Goal: Task Accomplishment & Management: Manage account settings

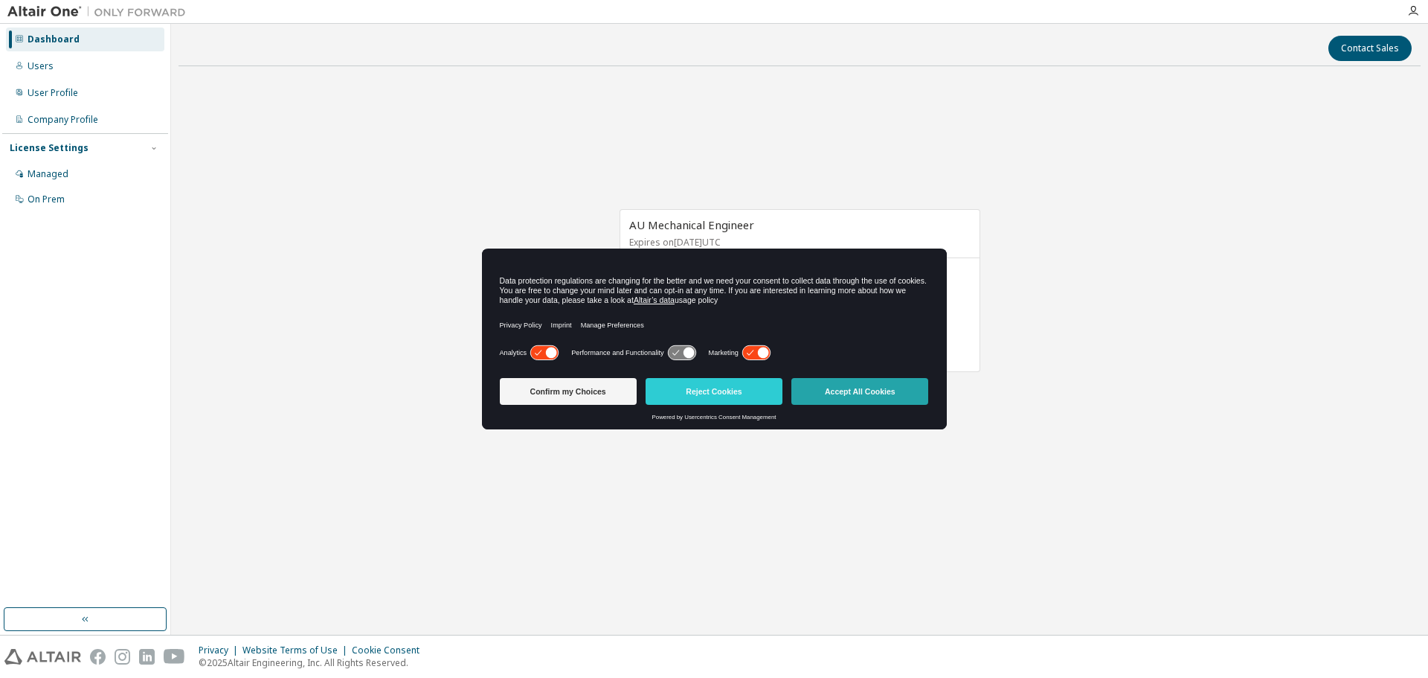
click at [896, 388] on button "Accept All Cookies" at bounding box center [859, 391] width 137 height 27
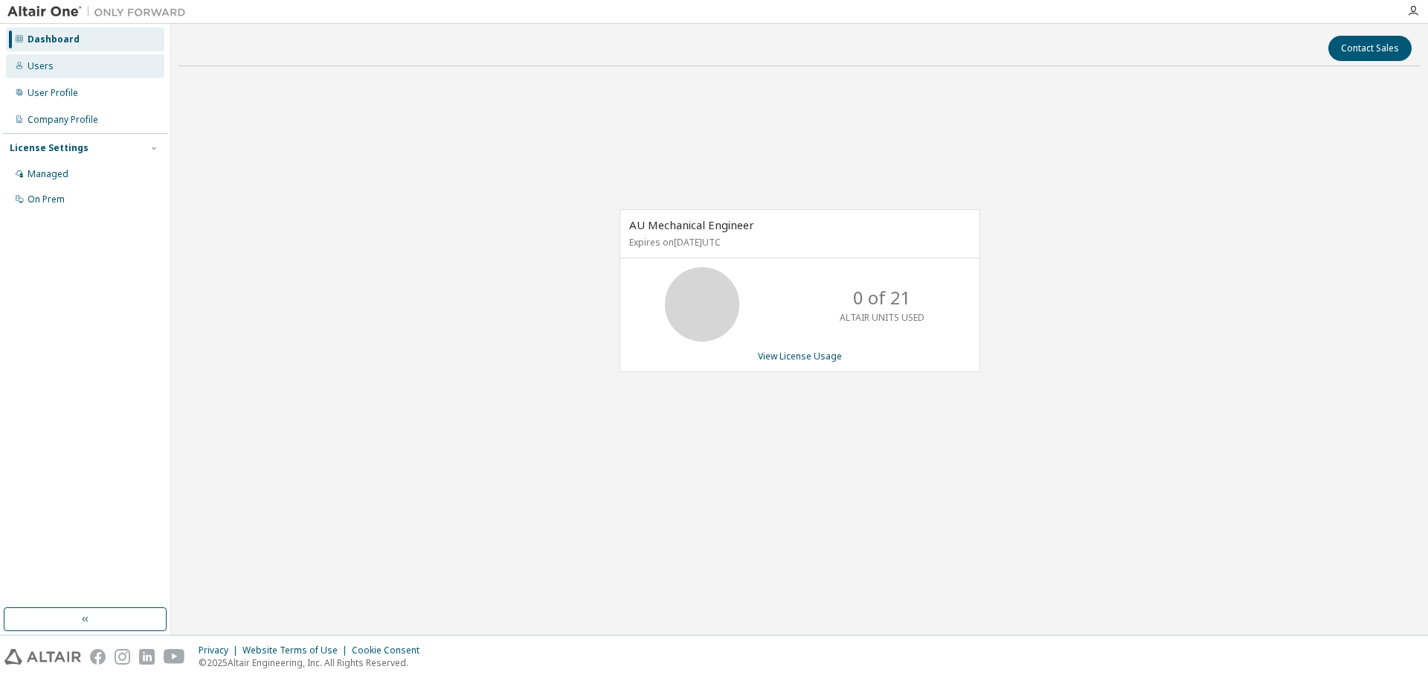
click at [86, 68] on div "Users" at bounding box center [85, 66] width 158 height 24
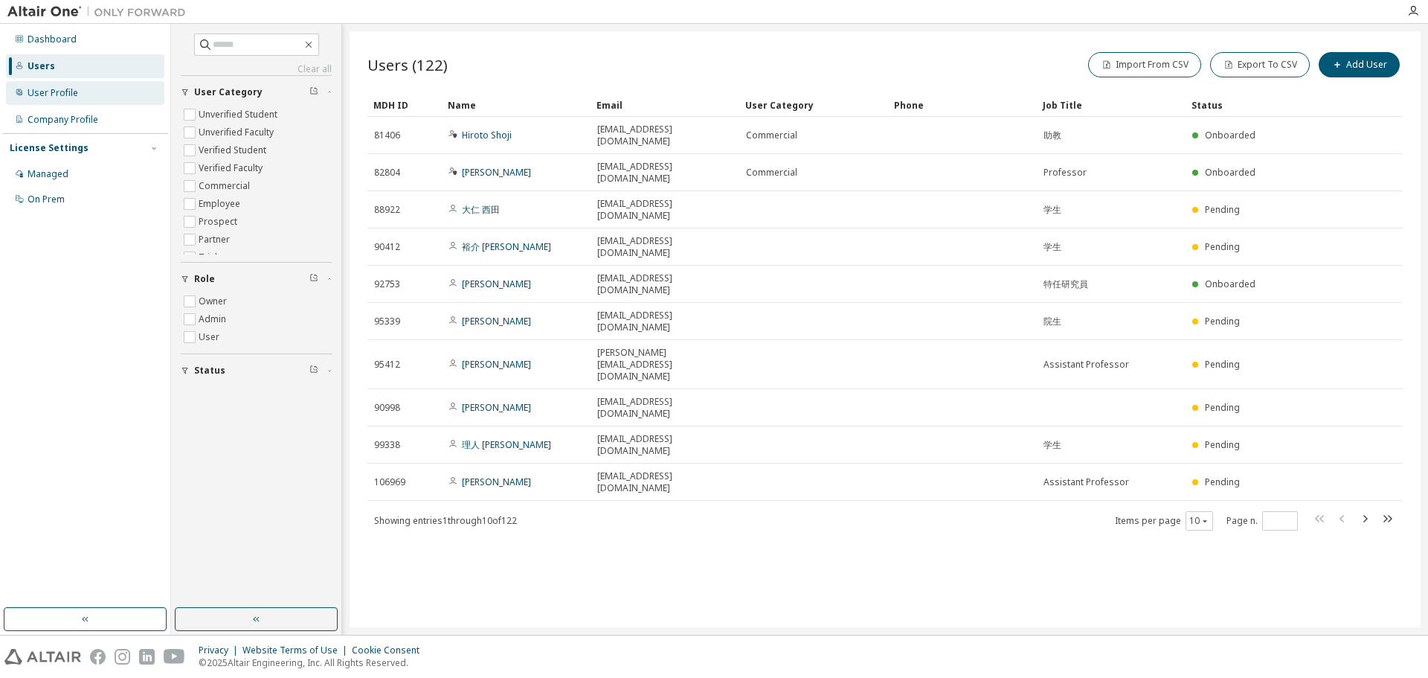
click at [91, 90] on div "User Profile" at bounding box center [85, 93] width 158 height 24
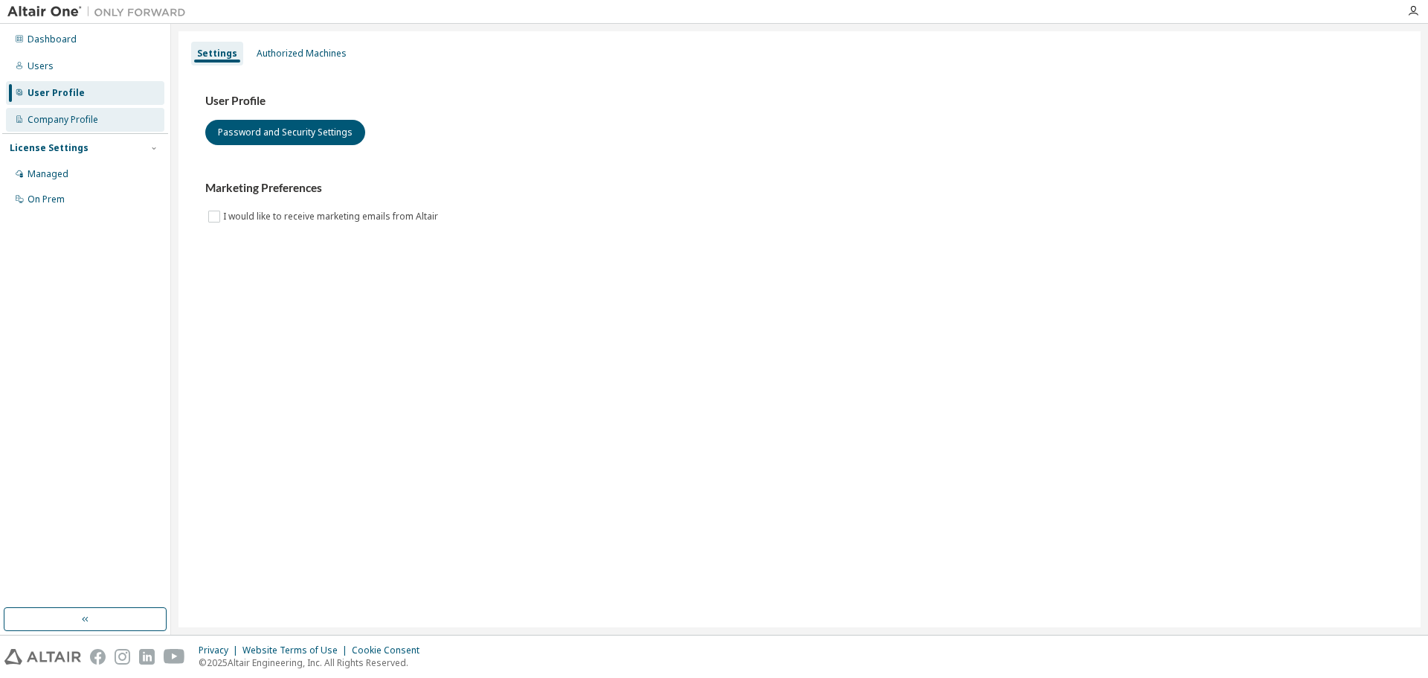
click at [65, 119] on div "Company Profile" at bounding box center [63, 120] width 71 height 12
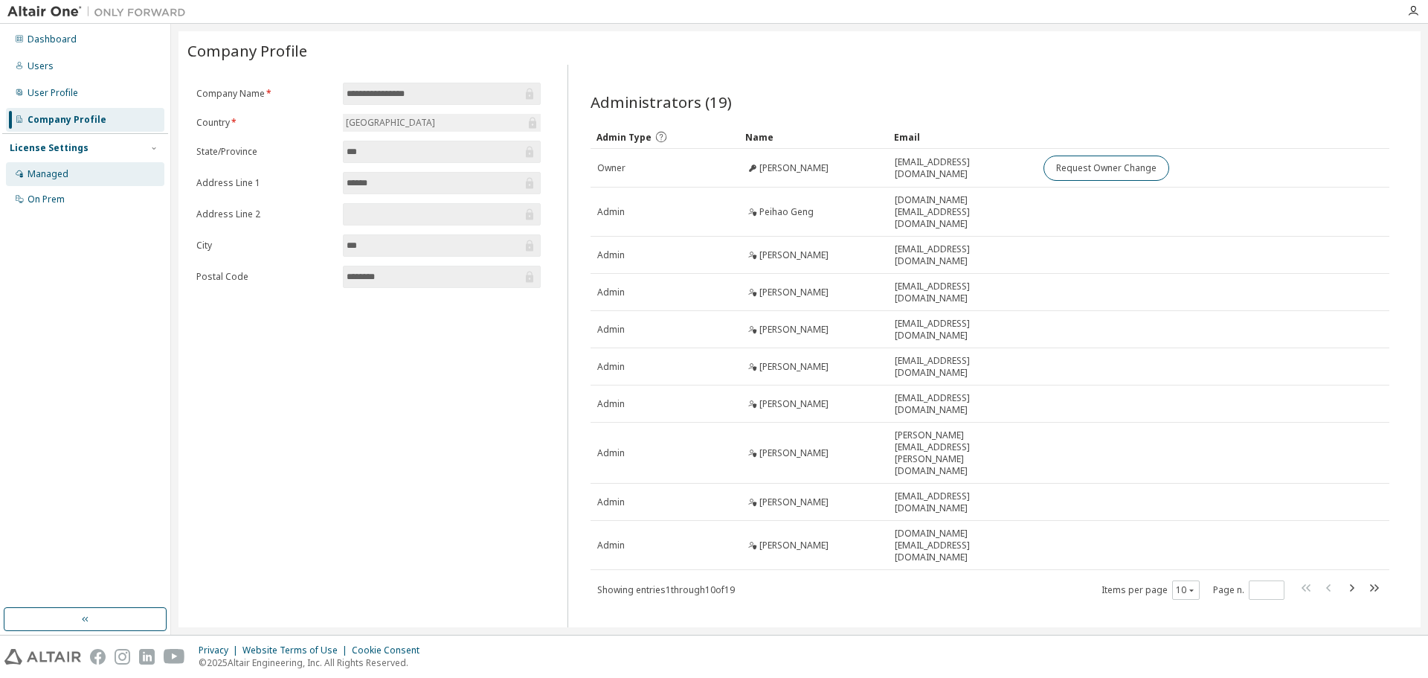
click at [97, 171] on div "Managed" at bounding box center [85, 174] width 158 height 24
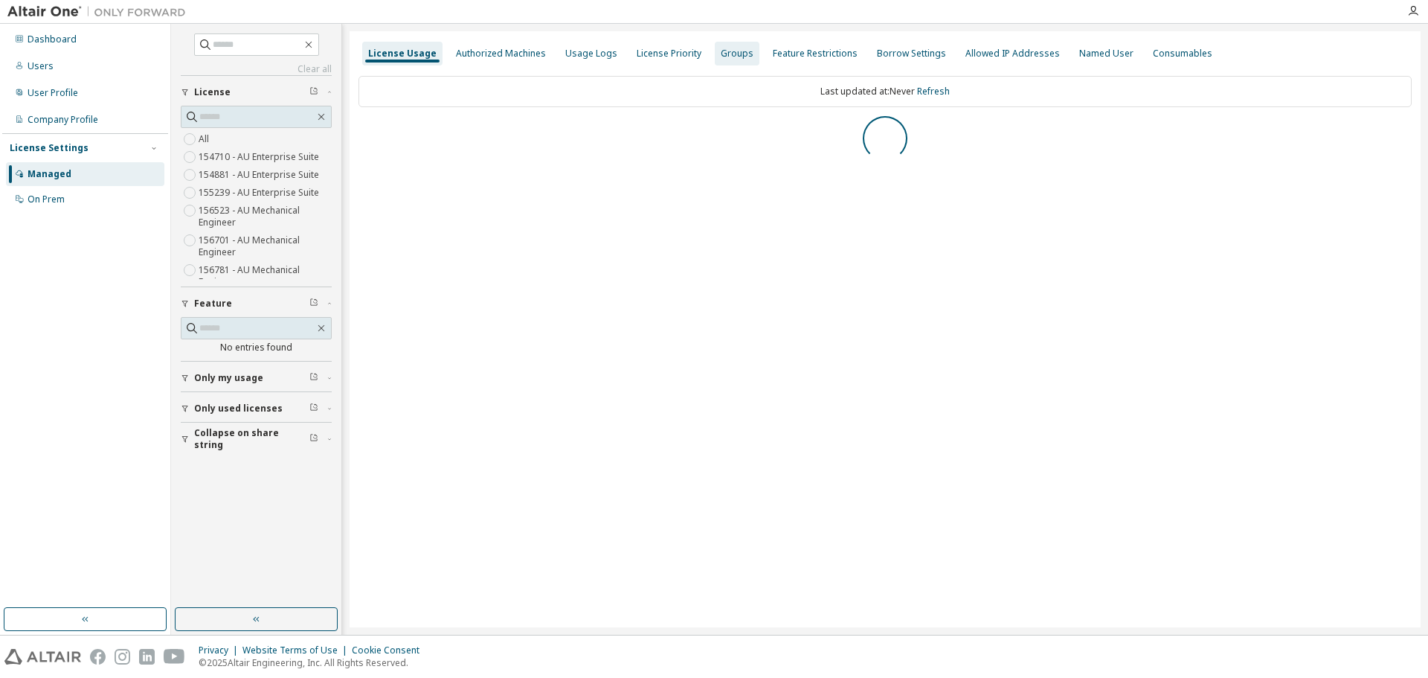
click at [737, 59] on div "Groups" at bounding box center [737, 54] width 45 height 24
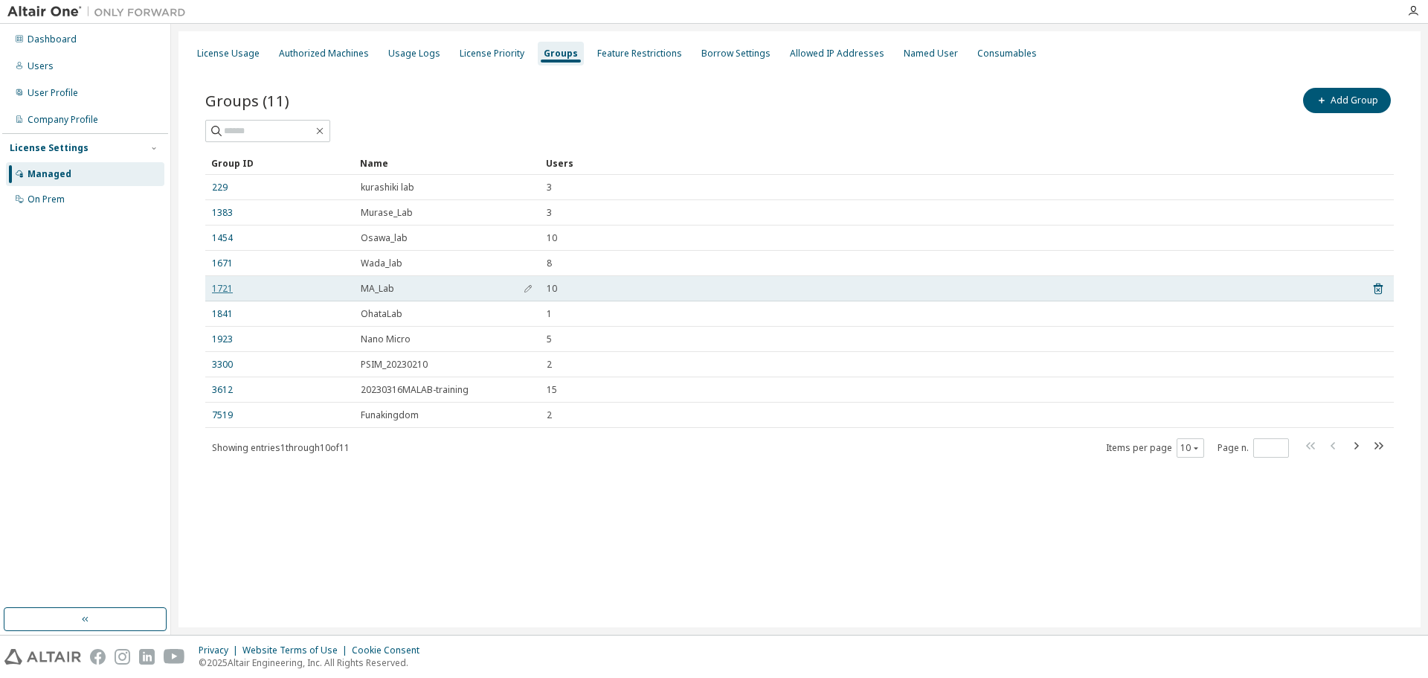
click at [223, 291] on link "1721" at bounding box center [222, 289] width 21 height 12
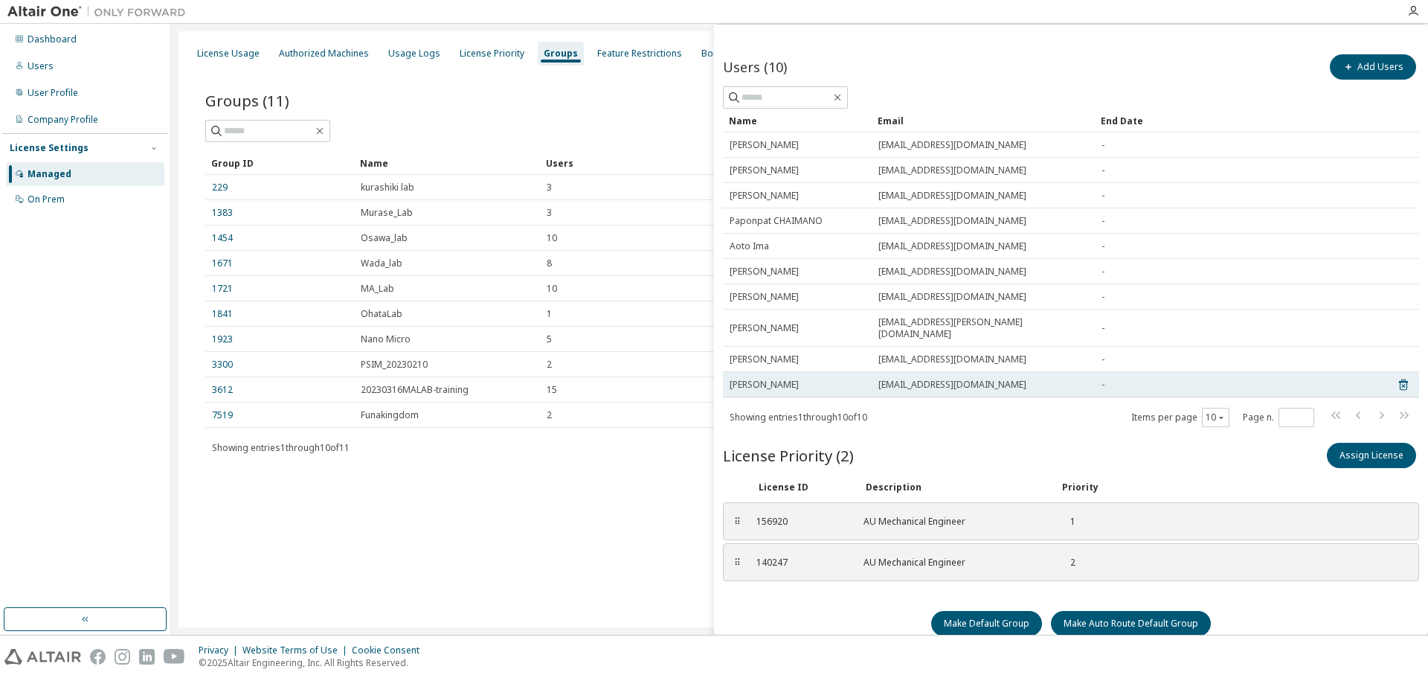
scroll to position [49, 0]
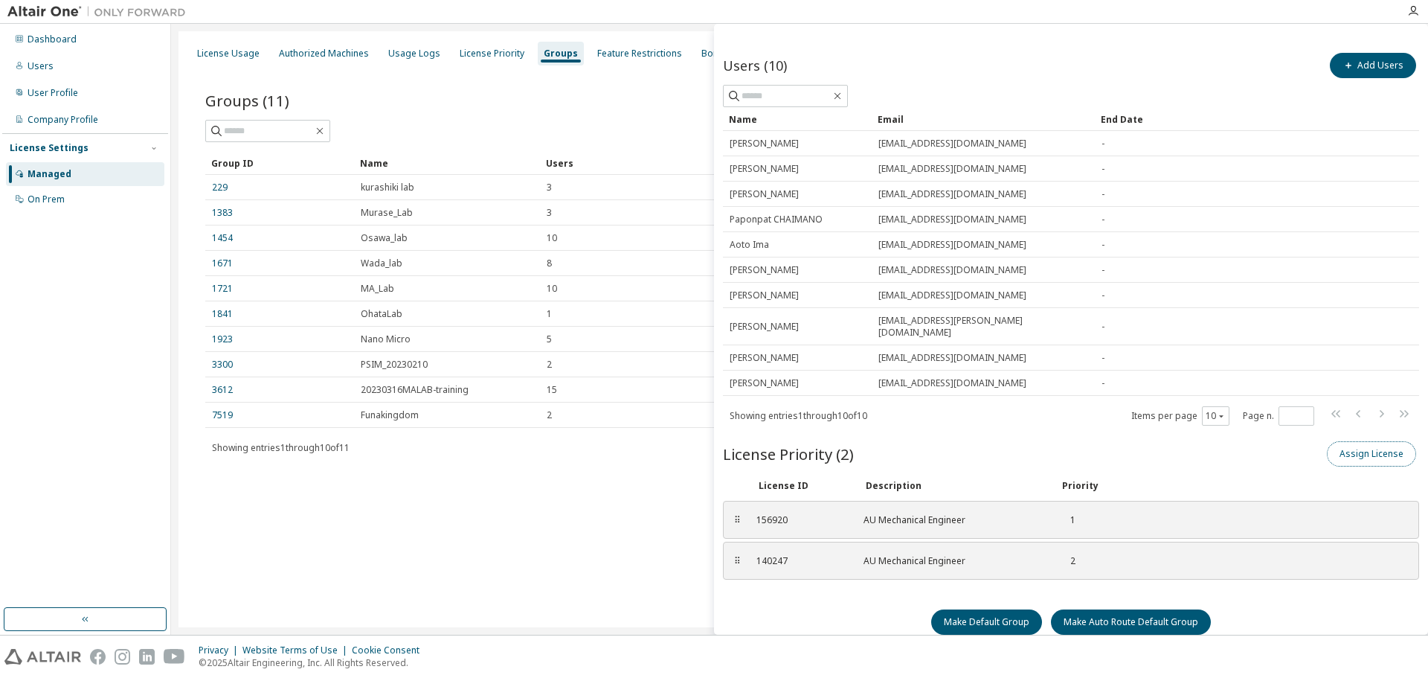
click at [1365, 444] on button "Assign License" at bounding box center [1371, 453] width 89 height 25
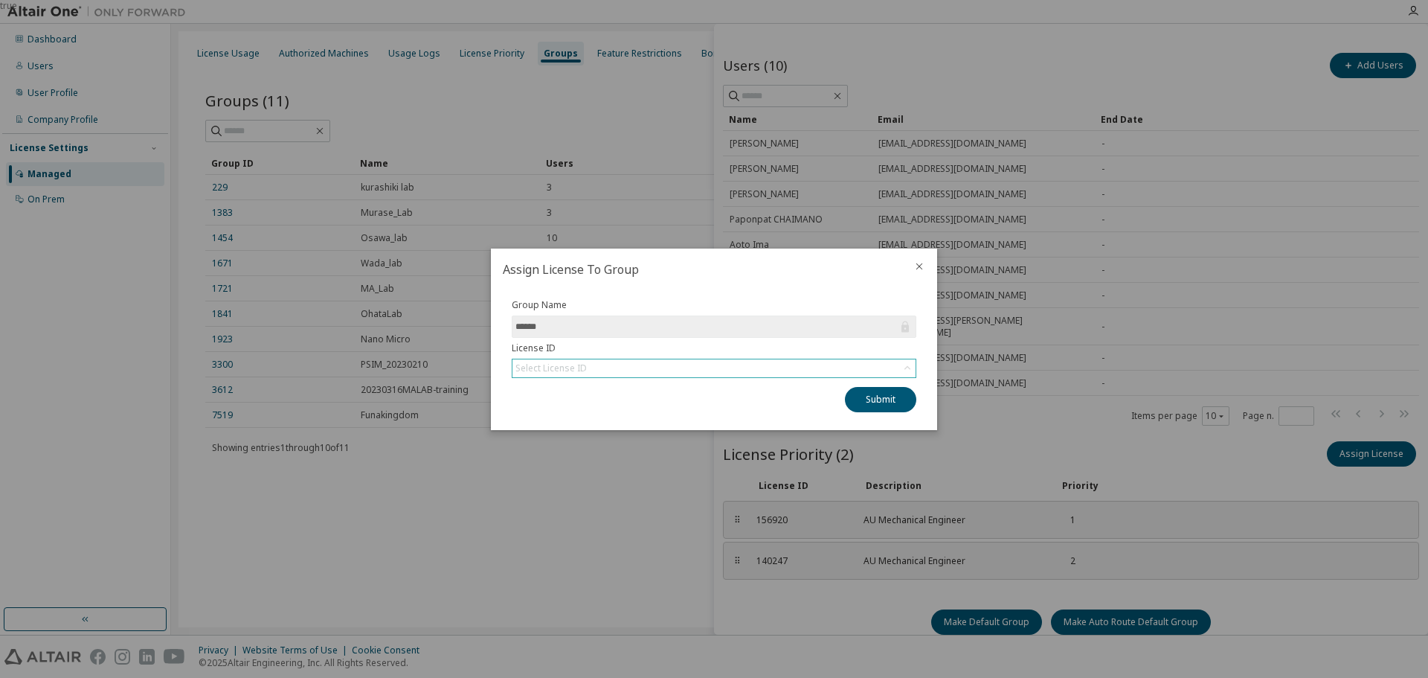
click at [602, 362] on div "Select License ID" at bounding box center [713, 368] width 403 height 18
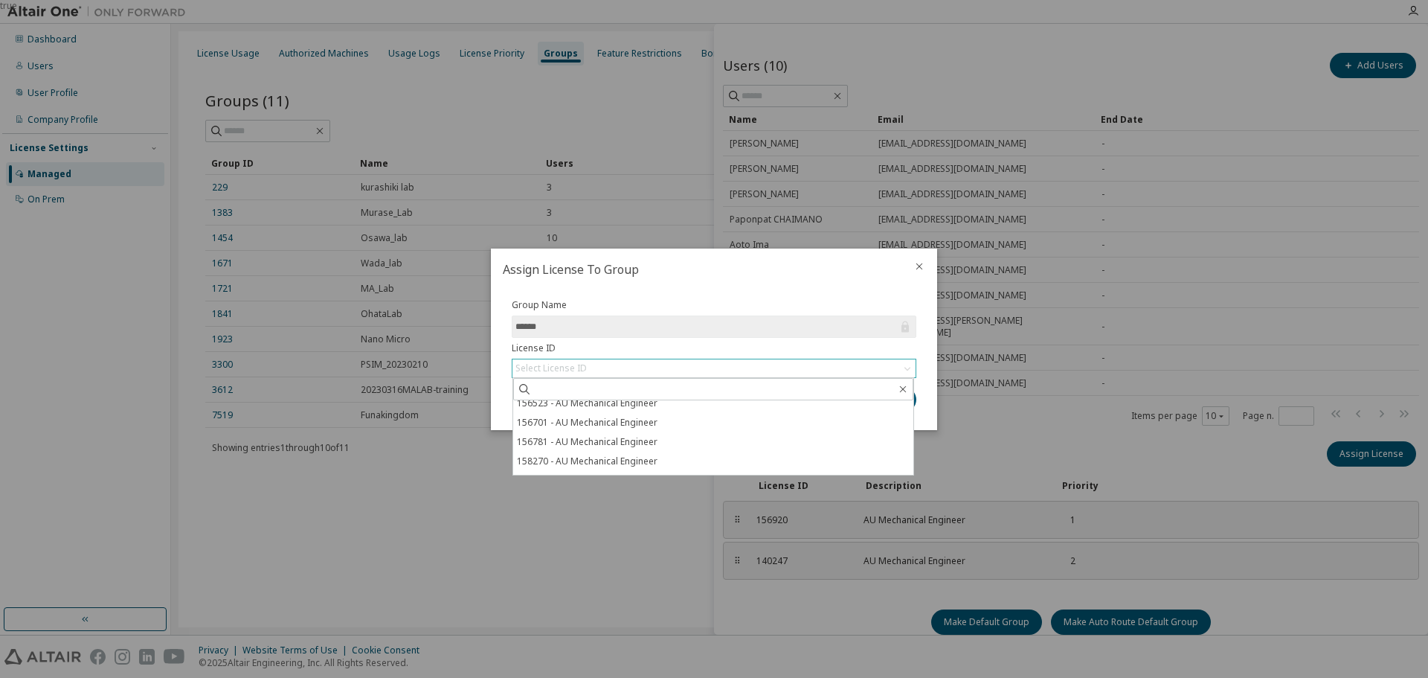
scroll to position [0, 0]
click at [922, 263] on icon "close" at bounding box center [919, 266] width 12 height 12
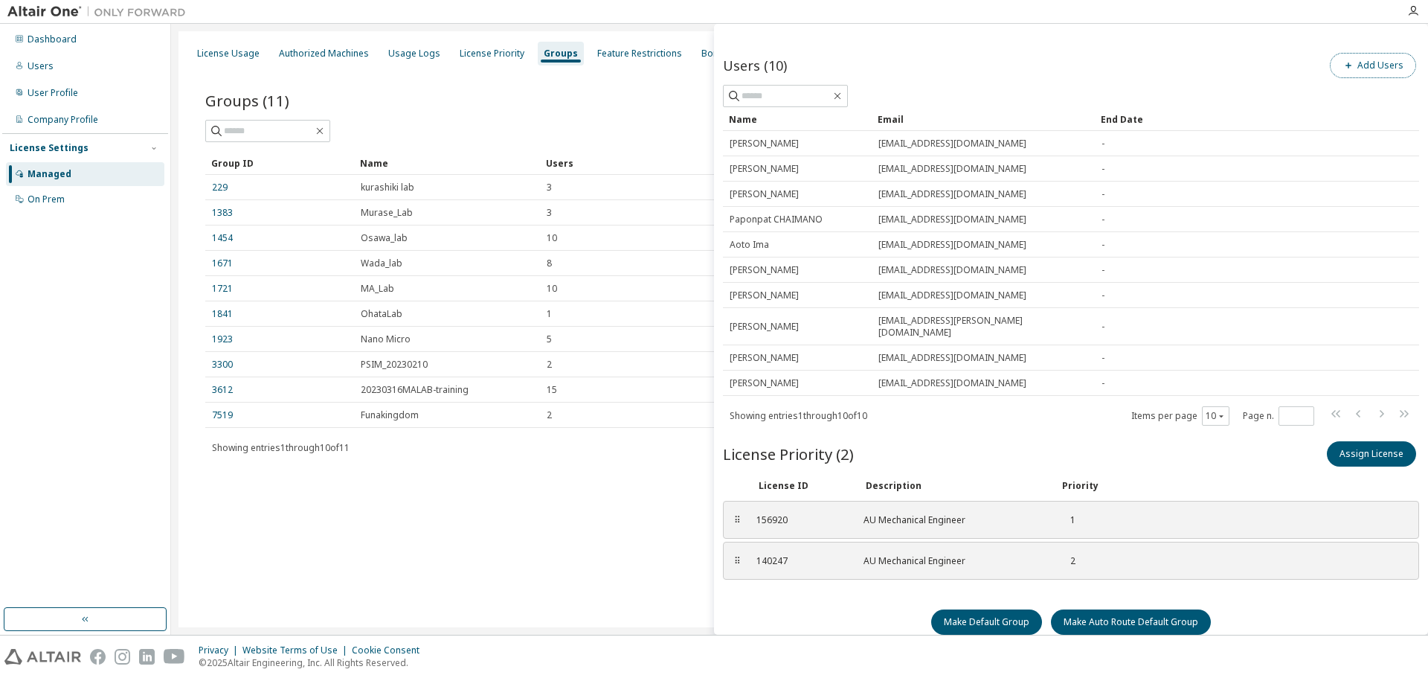
click at [1368, 67] on button "Add Users" at bounding box center [1373, 65] width 86 height 25
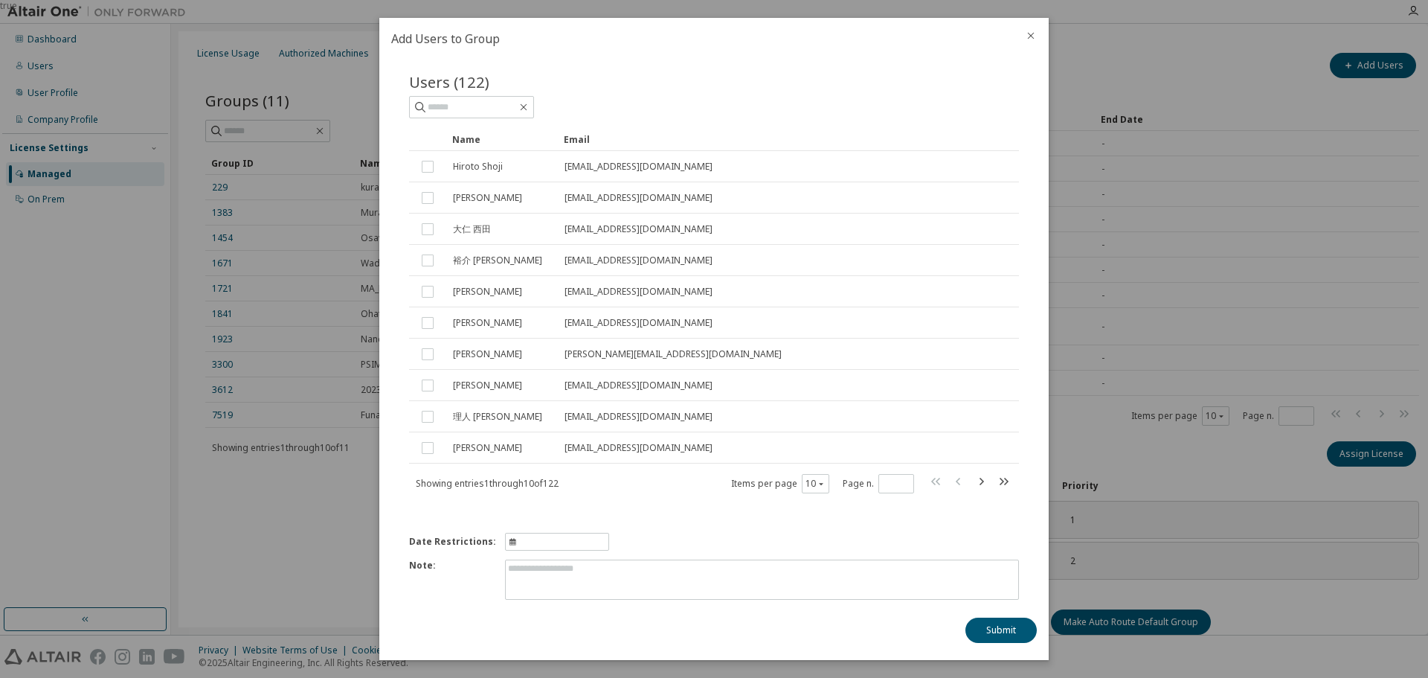
scroll to position [16, 0]
click at [1029, 37] on icon "close" at bounding box center [1031, 36] width 12 height 12
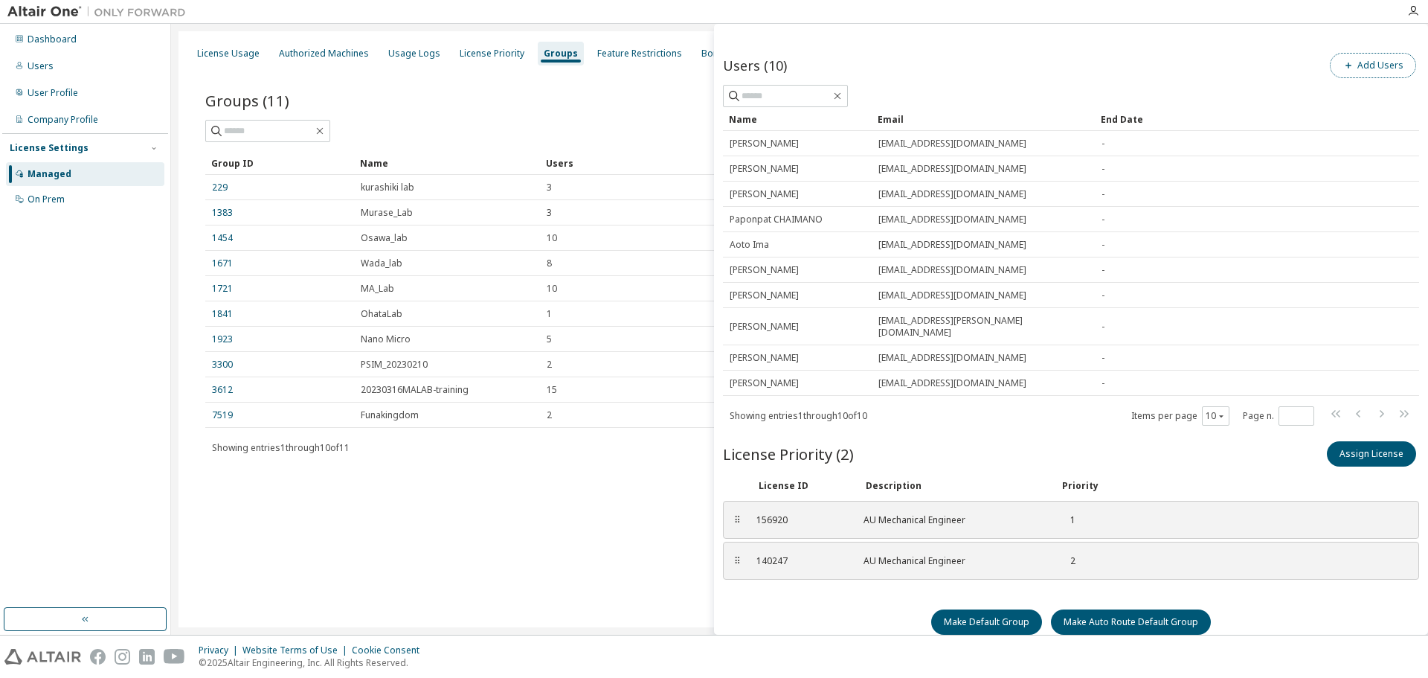
click at [1375, 66] on button "Add Users" at bounding box center [1373, 65] width 86 height 25
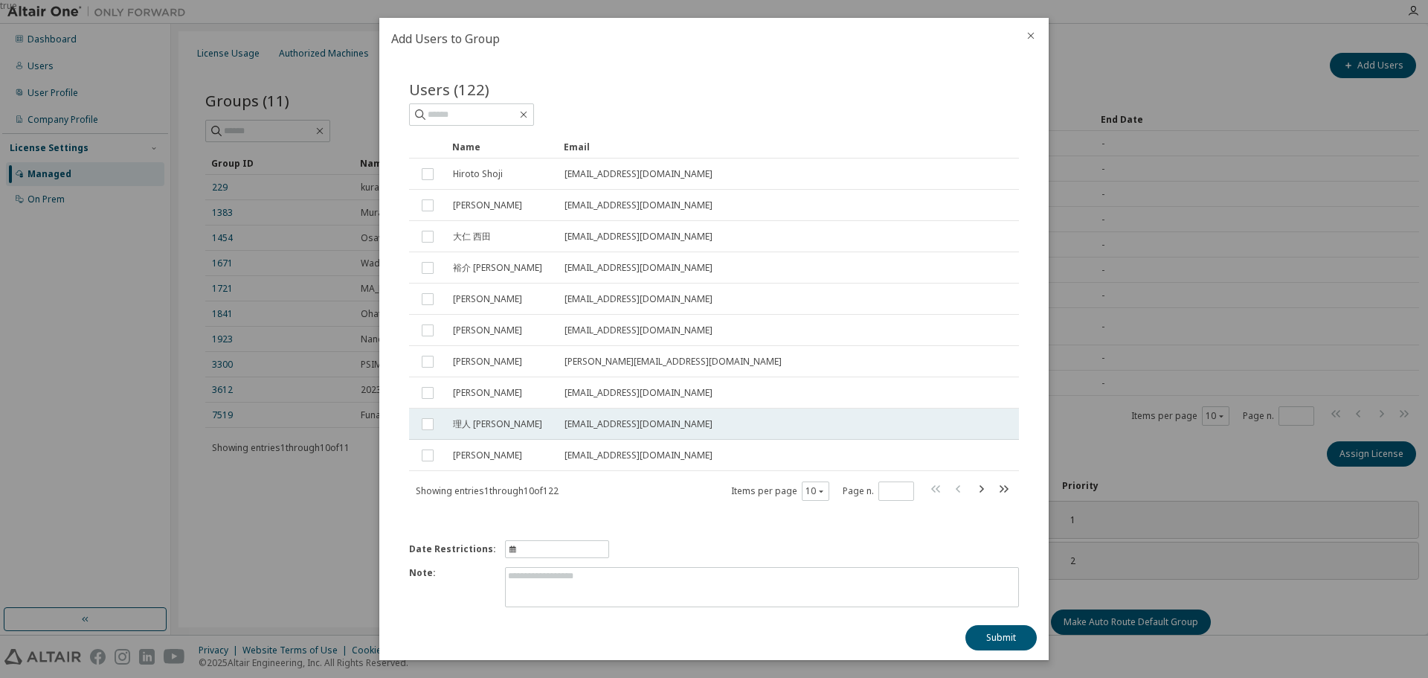
scroll to position [0, 0]
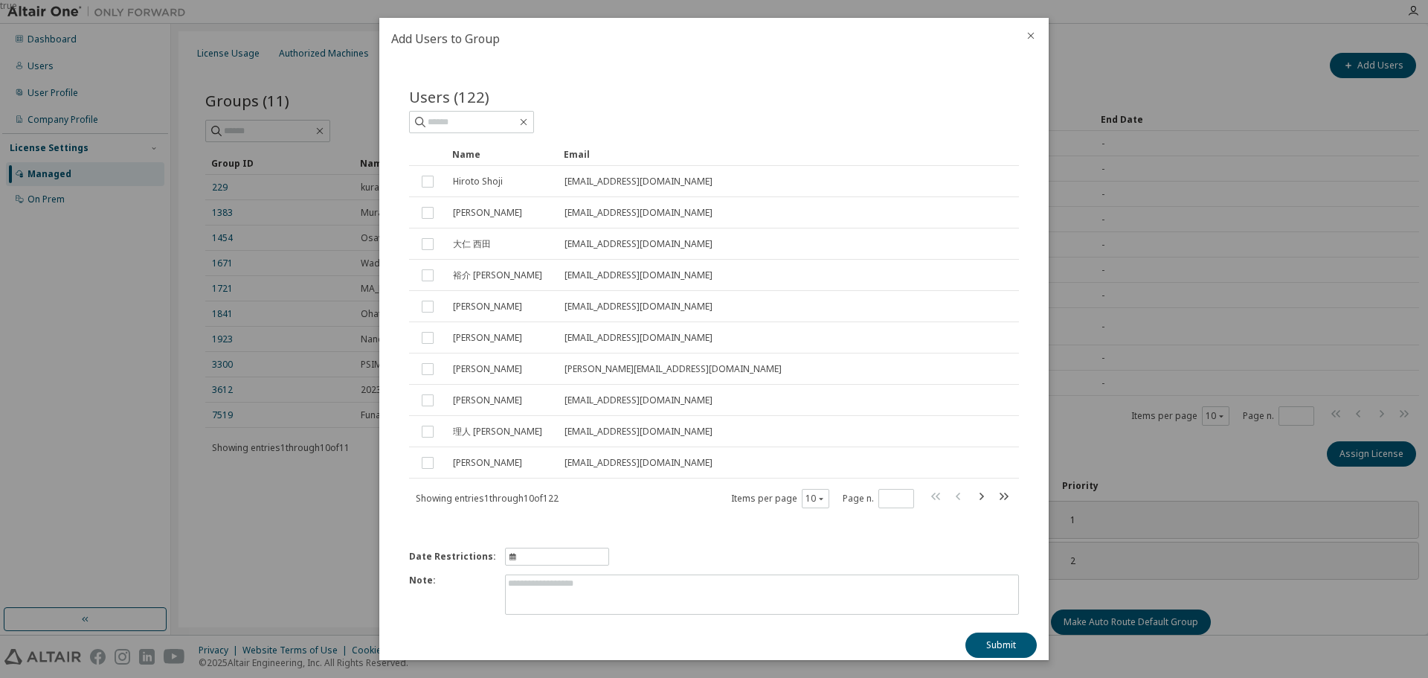
click at [1032, 29] on div at bounding box center [1031, 37] width 36 height 39
click at [1032, 33] on icon "close" at bounding box center [1031, 36] width 12 height 12
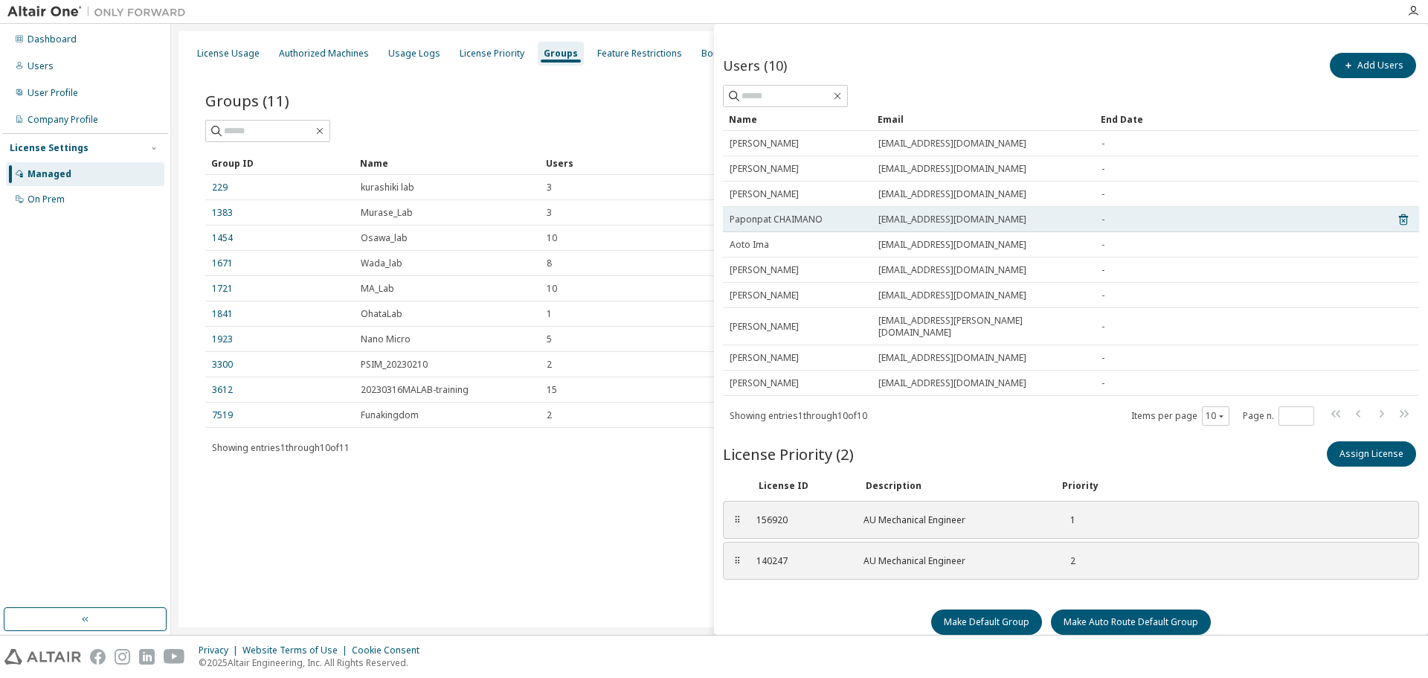
drag, startPoint x: 901, startPoint y: 222, endPoint x: 856, endPoint y: 220, distance: 44.7
click at [856, 220] on div "Paponpat CHAIMANO" at bounding box center [797, 219] width 135 height 12
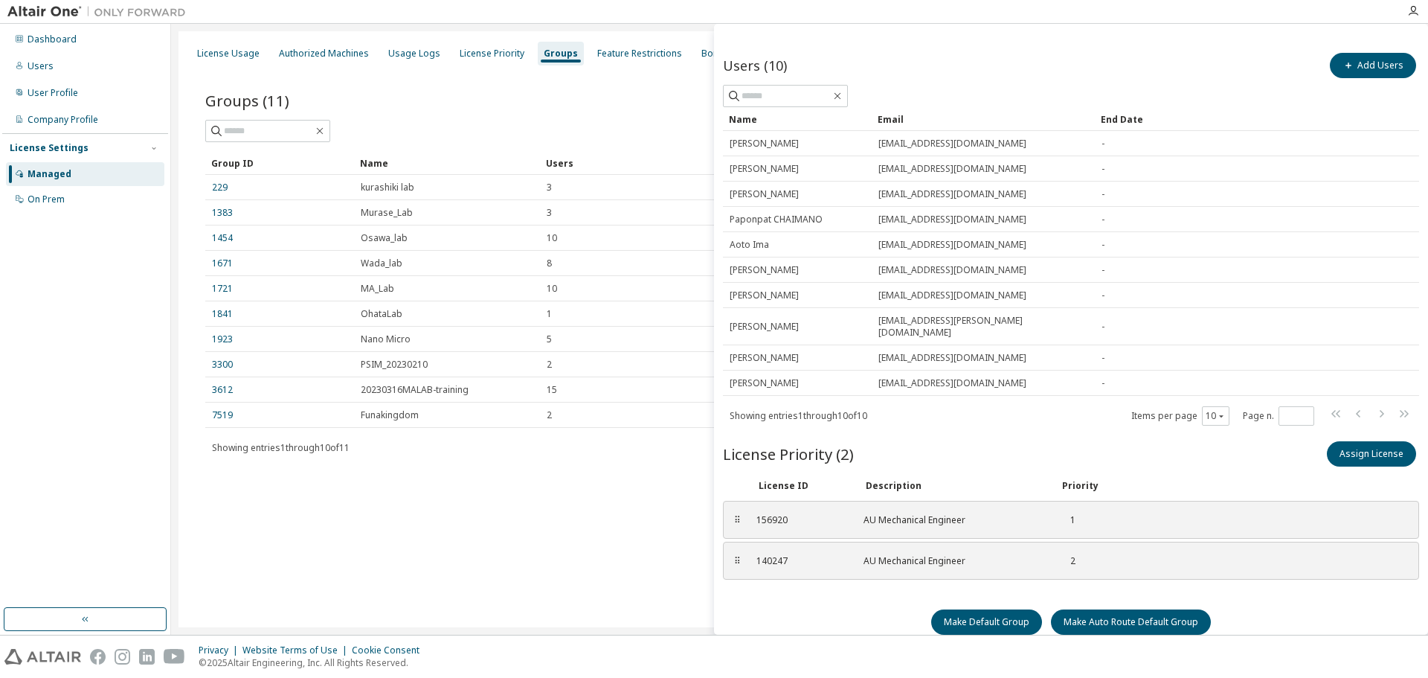
click at [622, 98] on div "Groups (11) Add Group" at bounding box center [799, 100] width 1188 height 31
click at [1418, 9] on icon "button" at bounding box center [1413, 11] width 12 height 12
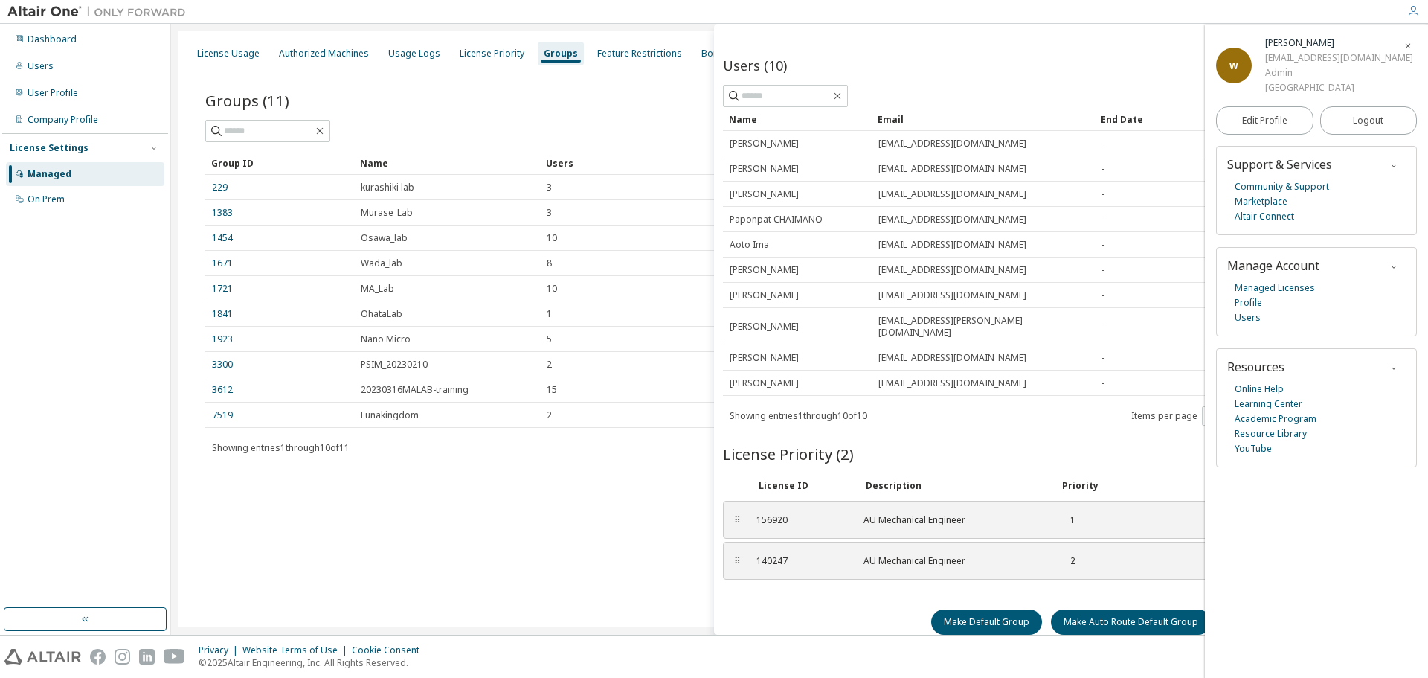
click at [1418, 10] on icon "button" at bounding box center [1413, 11] width 12 height 12
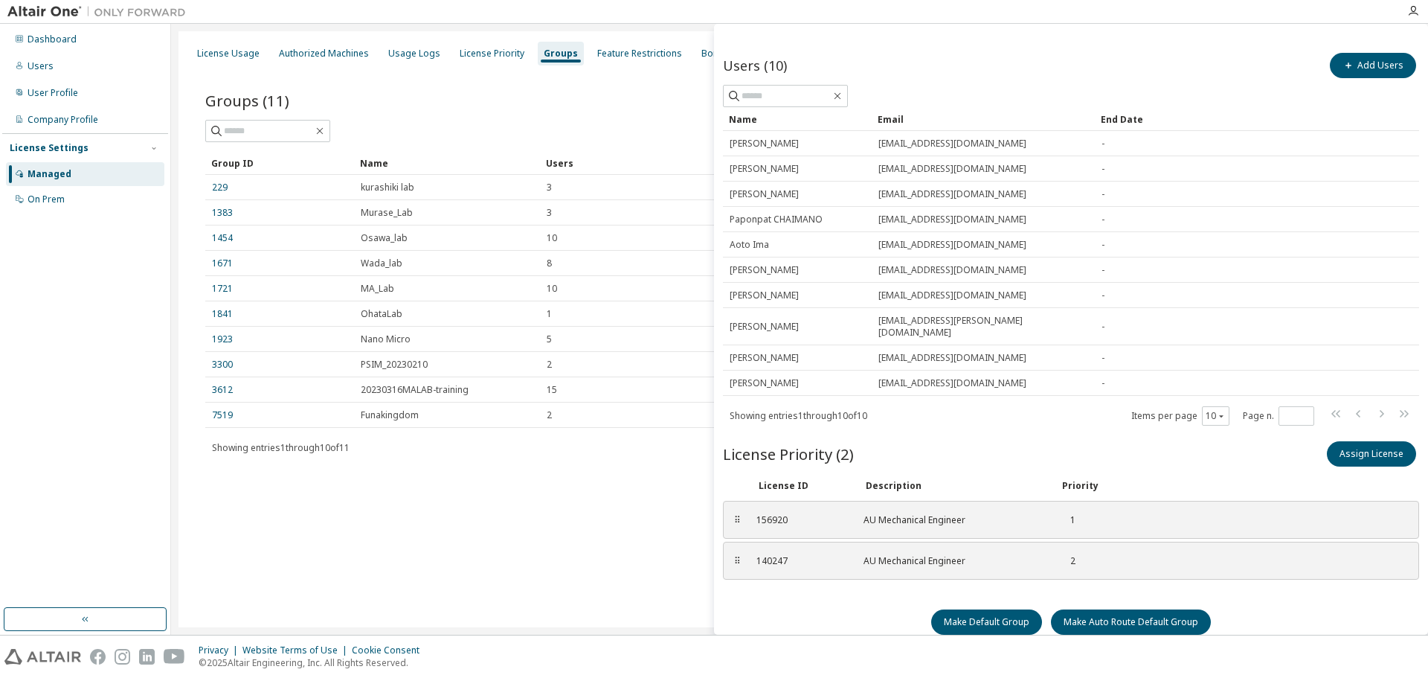
click at [645, 86] on div "Groups (11) Add Group" at bounding box center [799, 100] width 1188 height 31
click at [89, 65] on div "Users" at bounding box center [85, 66] width 158 height 24
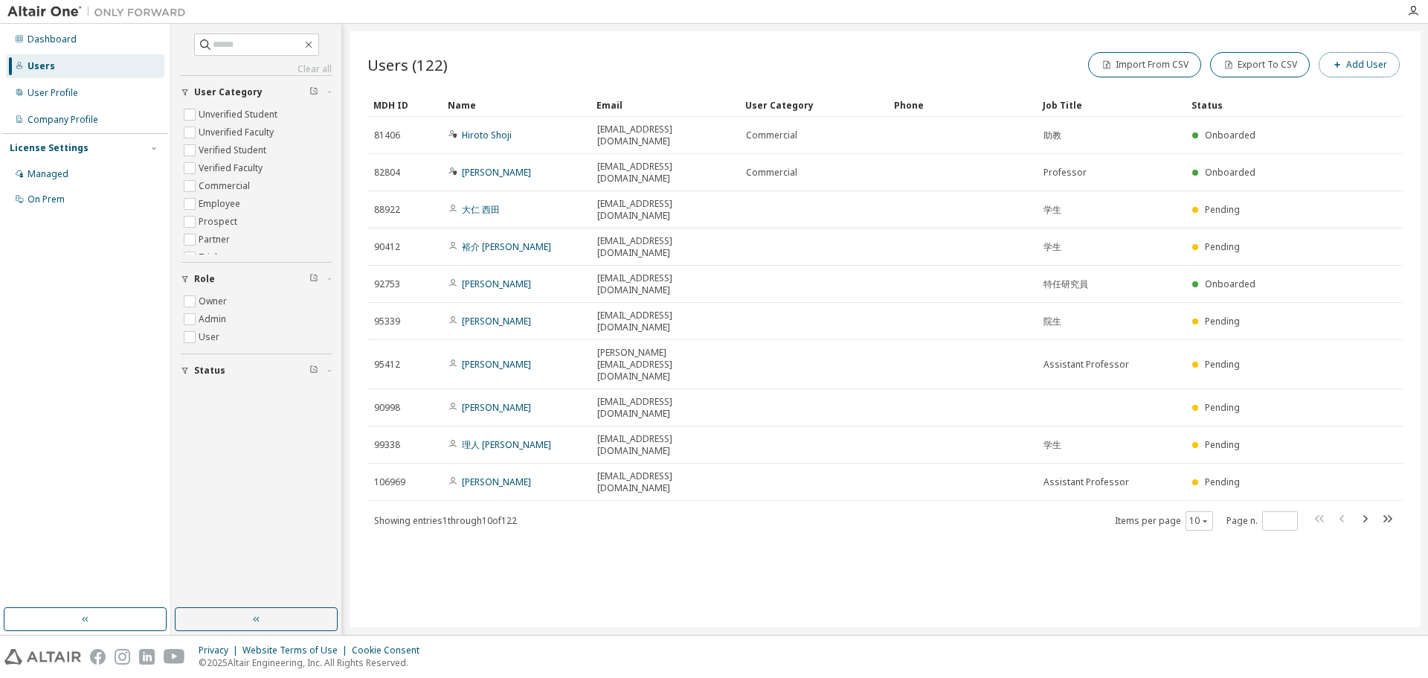
click at [1377, 69] on button "Add User" at bounding box center [1359, 64] width 81 height 25
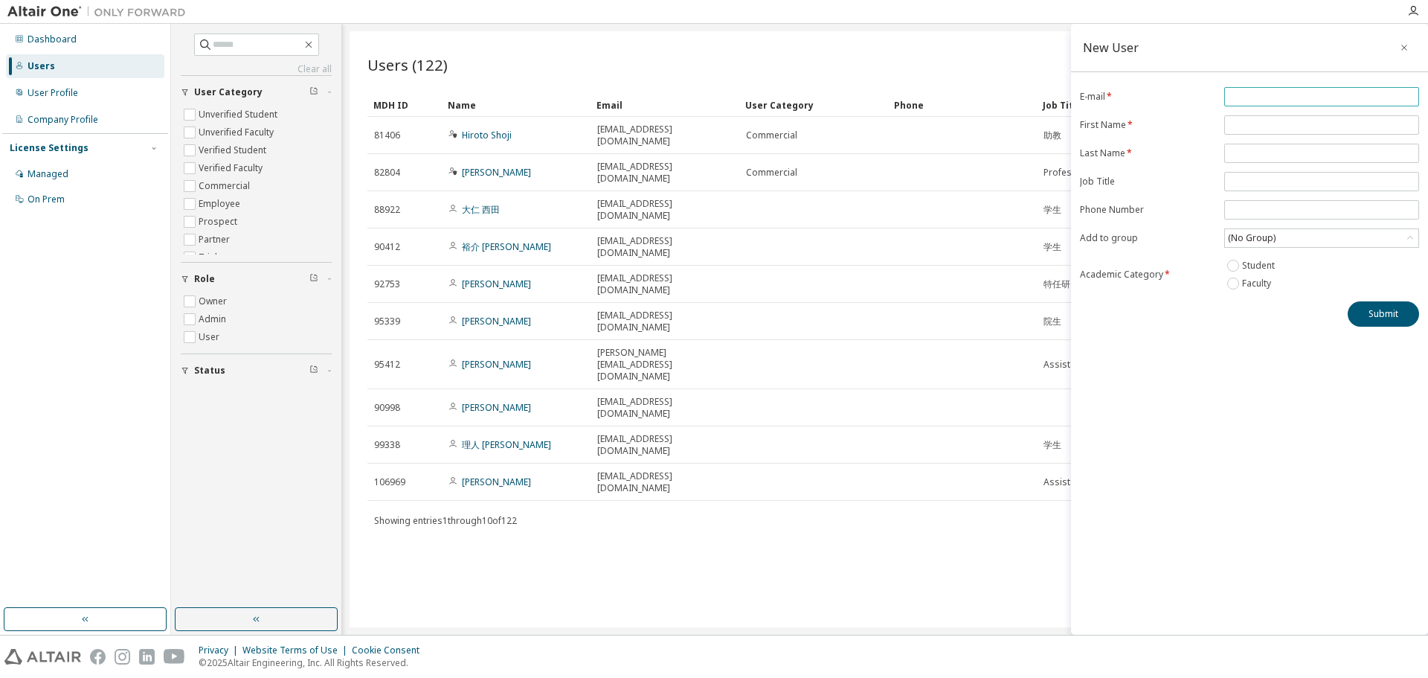
click at [1258, 91] on input "email" at bounding box center [1321, 97] width 187 height 12
click at [1287, 34] on div "New User" at bounding box center [1249, 48] width 357 height 48
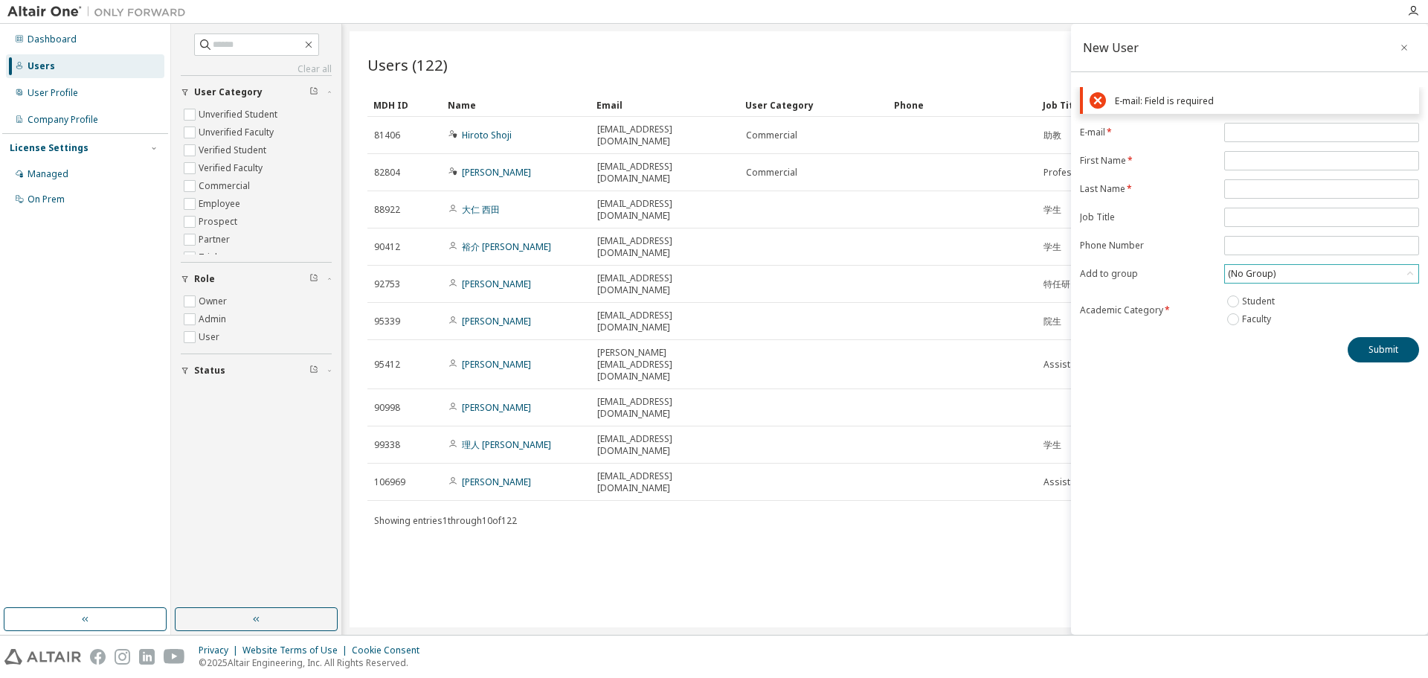
click at [1272, 274] on div "(No Group)" at bounding box center [1252, 274] width 52 height 16
drag, startPoint x: 1100, startPoint y: 395, endPoint x: 1142, endPoint y: 396, distance: 41.7
click at [1100, 401] on div "New User E-mail: Field is required E-mail * First Name * Last Name * Job Title …" at bounding box center [1249, 329] width 357 height 611
click at [1406, 48] on icon "button" at bounding box center [1404, 48] width 10 height 12
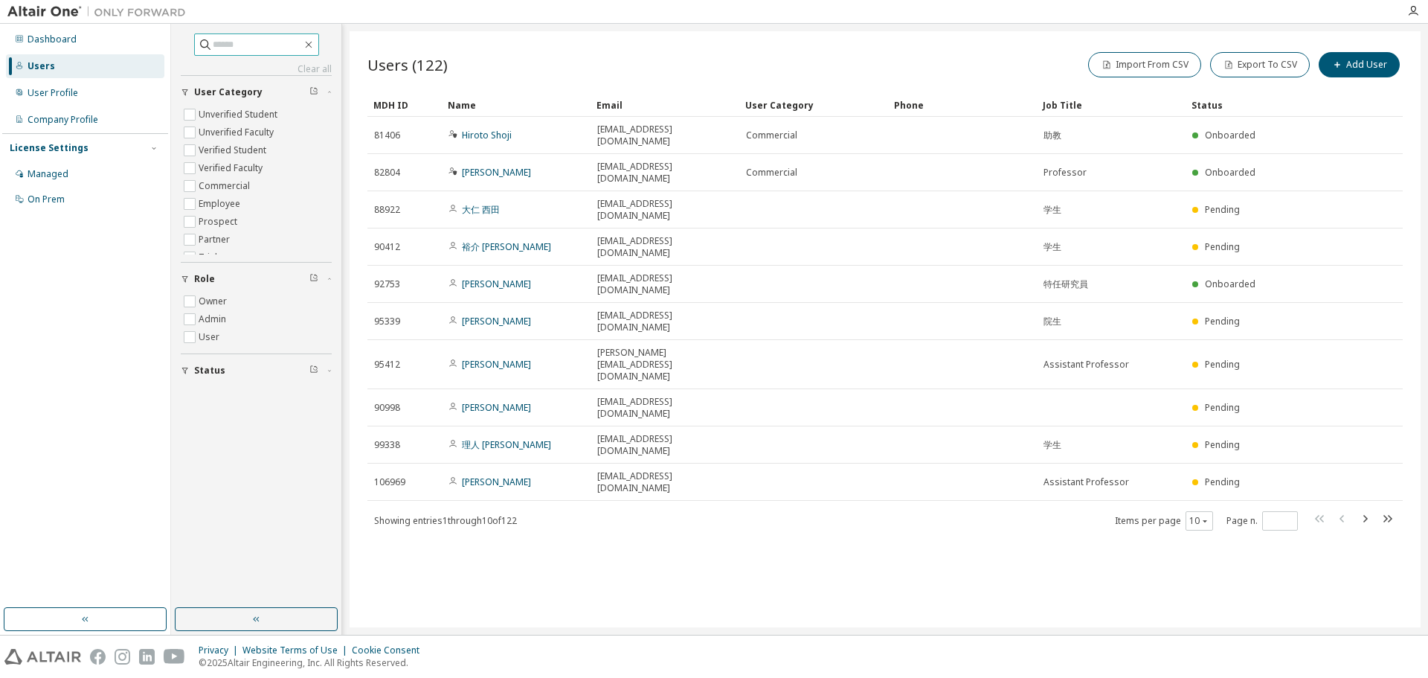
click at [251, 48] on input "text" at bounding box center [257, 44] width 89 height 15
type input "********"
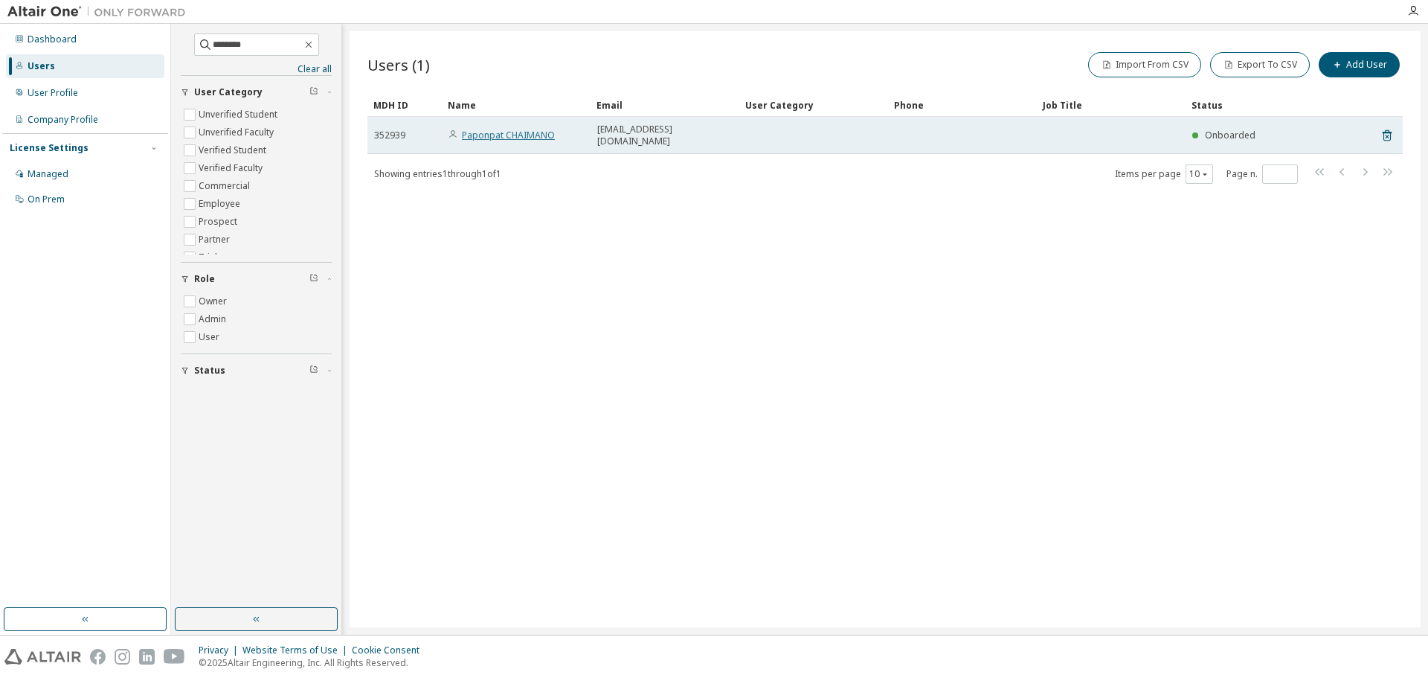
click at [540, 129] on link "Paponpat CHAIMANO" at bounding box center [508, 135] width 93 height 13
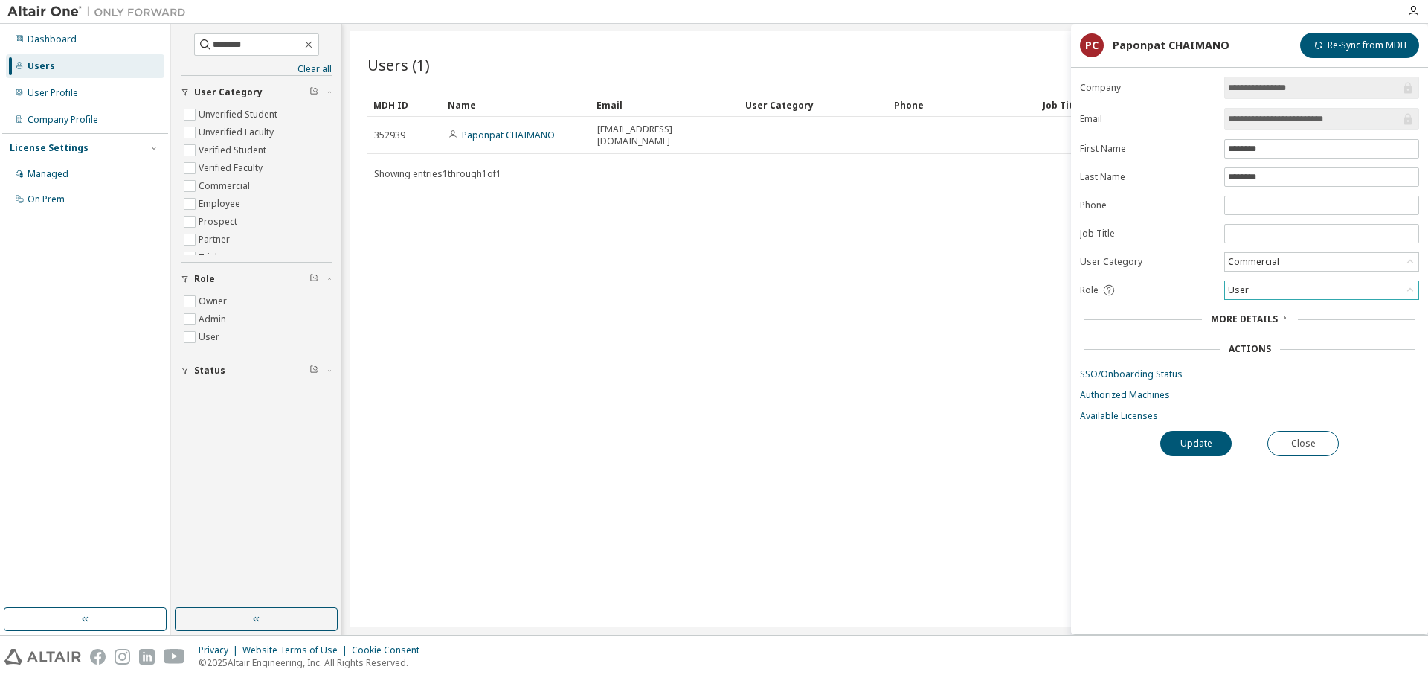
click at [1258, 290] on div "User" at bounding box center [1321, 290] width 193 height 18
click at [1269, 310] on li "Admin" at bounding box center [1321, 309] width 190 height 19
click at [1272, 297] on div "Admin" at bounding box center [1321, 290] width 193 height 18
click at [1270, 306] on li "Admin" at bounding box center [1321, 309] width 190 height 19
click at [1322, 257] on div "Commercial" at bounding box center [1321, 262] width 193 height 18
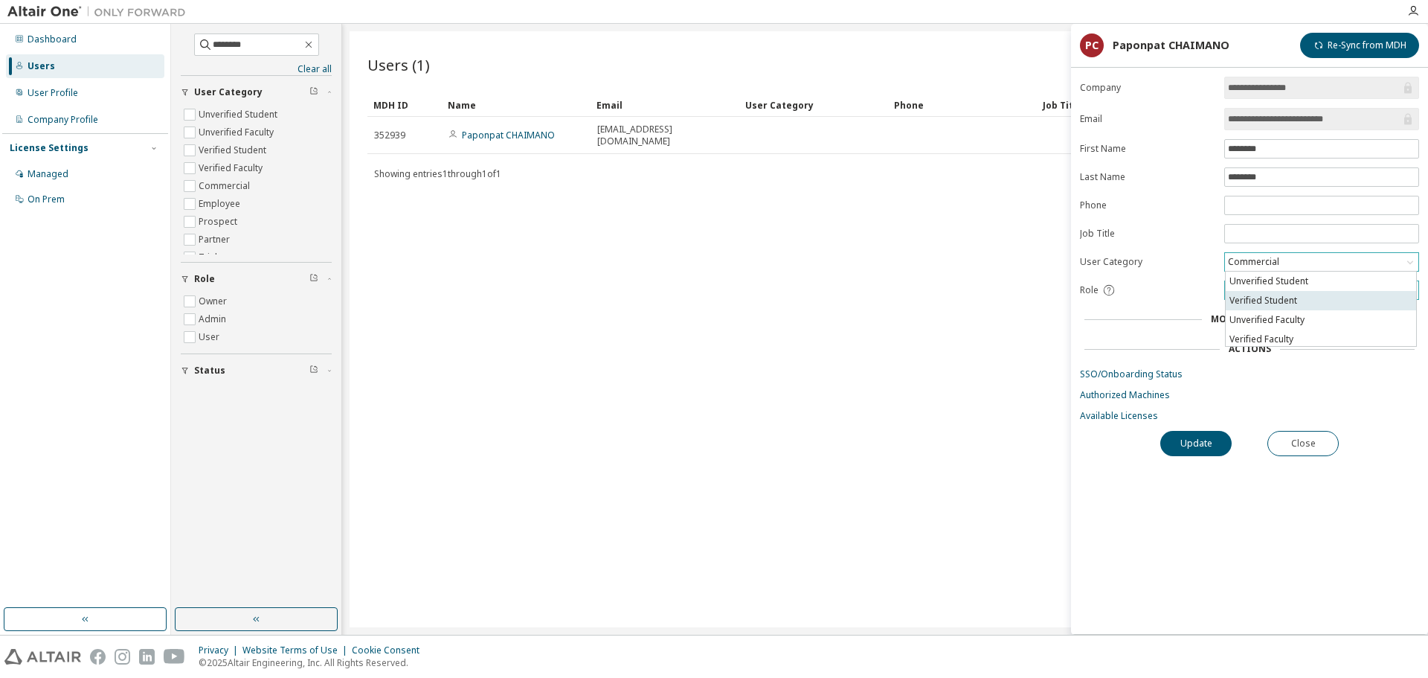
click at [1360, 297] on li "Verified Student" at bounding box center [1321, 300] width 190 height 19
click at [1214, 448] on button "Update" at bounding box center [1195, 443] width 71 height 25
click at [1282, 451] on button "Close" at bounding box center [1302, 443] width 71 height 25
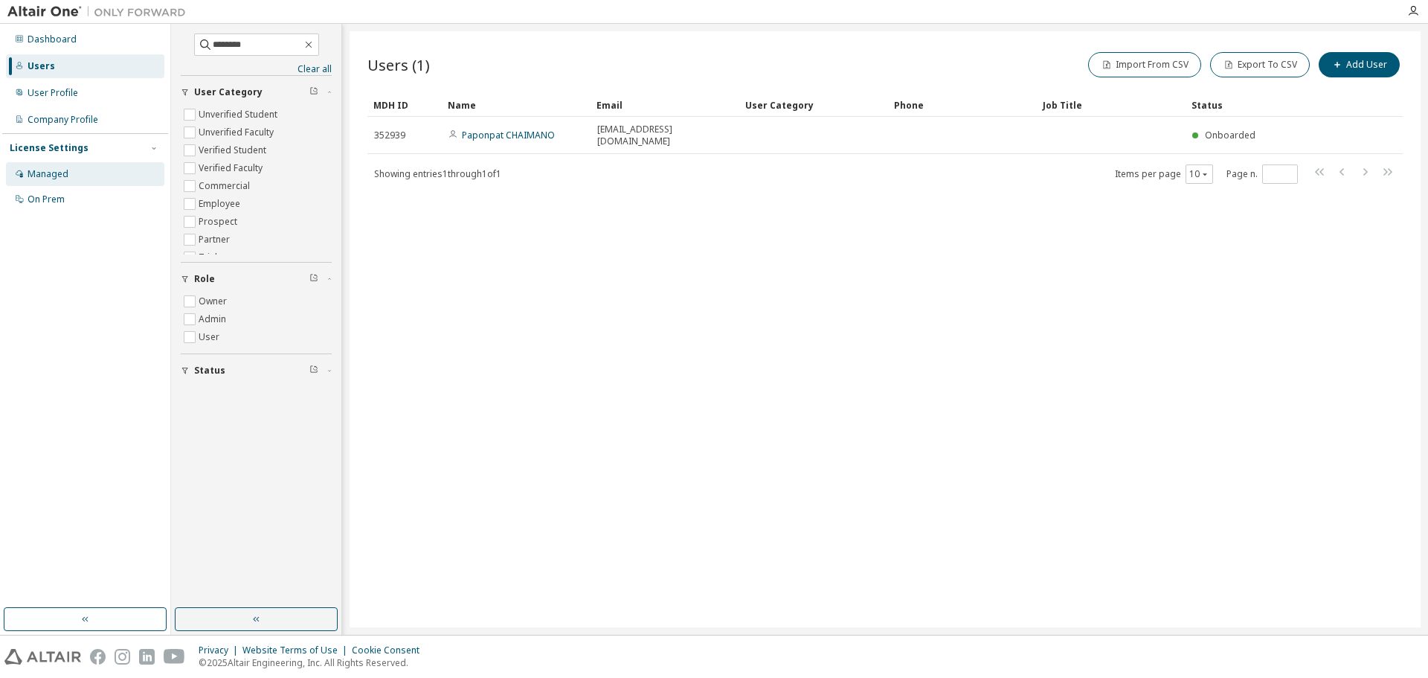
click at [85, 169] on div "Managed" at bounding box center [85, 174] width 158 height 24
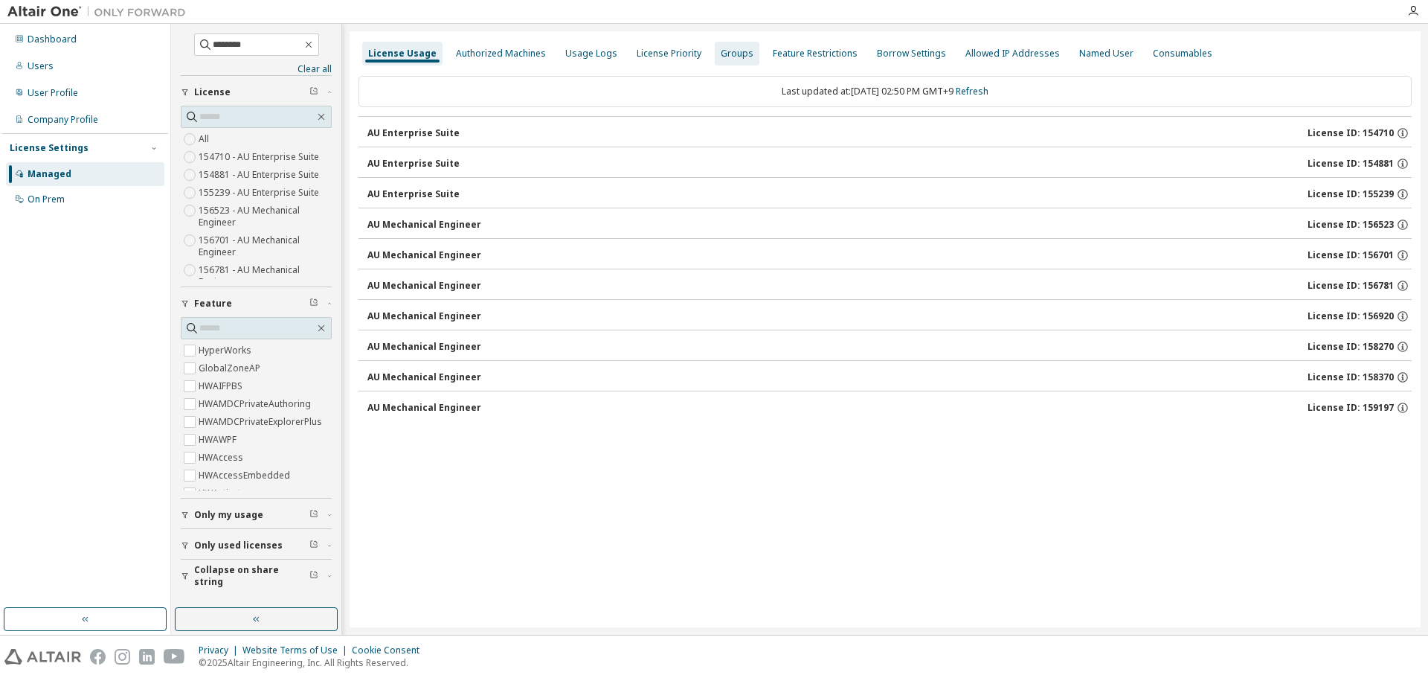
click at [735, 44] on div "Groups" at bounding box center [737, 54] width 45 height 24
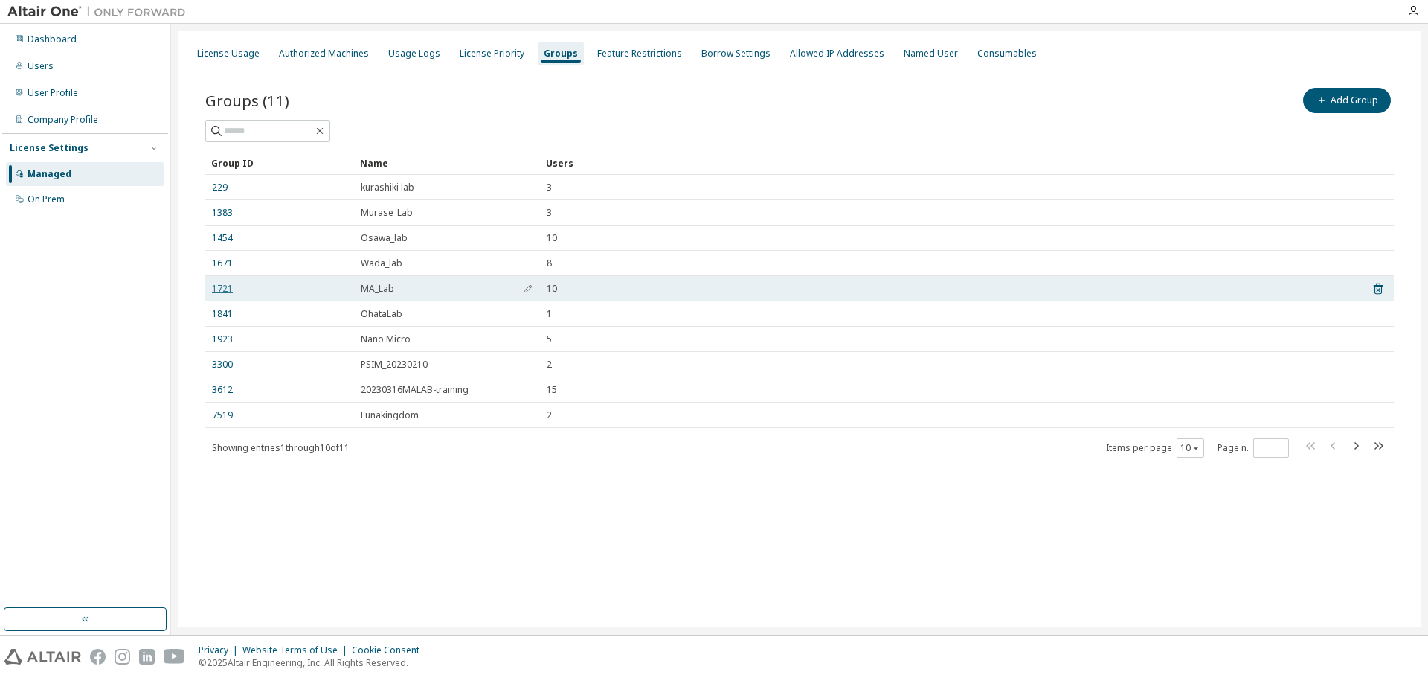
click at [212, 286] on link "1721" at bounding box center [222, 289] width 21 height 12
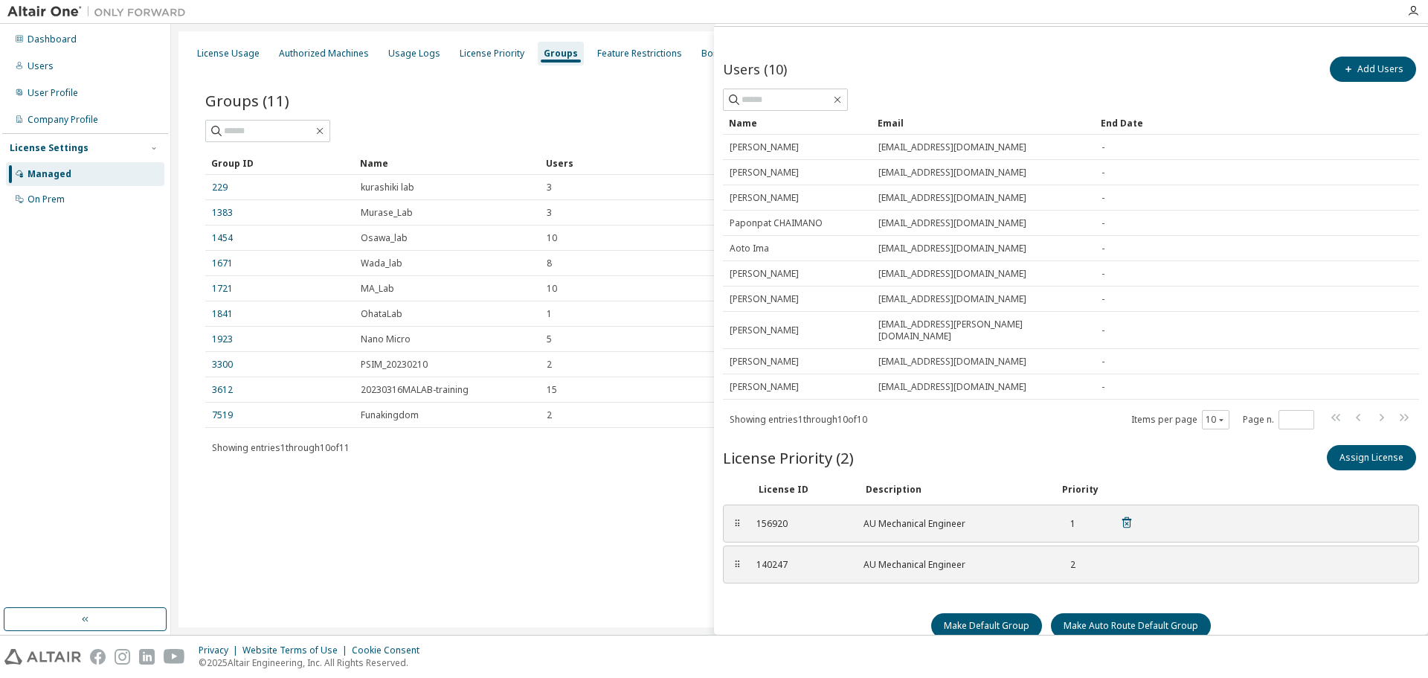
scroll to position [49, 0]
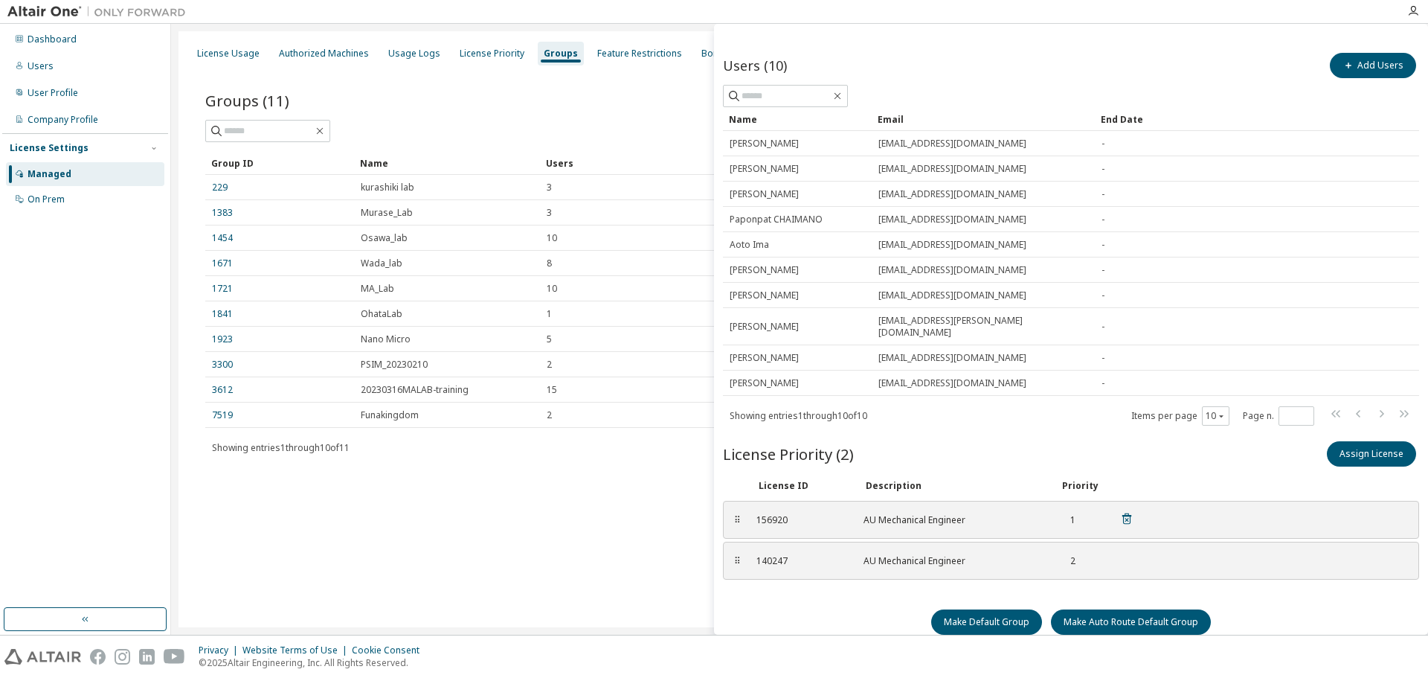
click at [937, 514] on div "AU Mechanical Engineer" at bounding box center [952, 520] width 178 height 12
click at [738, 514] on div "⠿" at bounding box center [737, 520] width 9 height 12
click at [744, 509] on div "⠿ 156920 AU Mechanical Engineer 1" at bounding box center [1071, 520] width 696 height 38
click at [238, 54] on div "License Usage" at bounding box center [228, 54] width 62 height 12
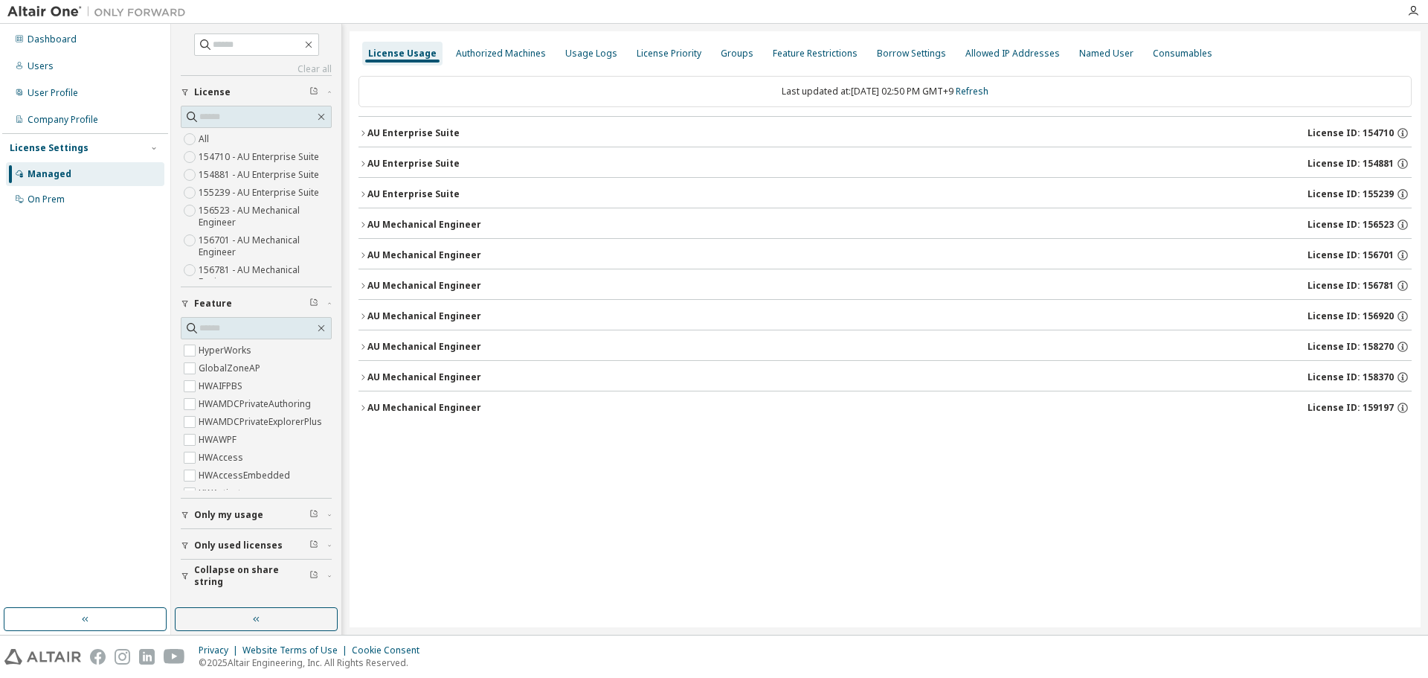
click at [367, 137] on div "AU Enterprise Suite" at bounding box center [413, 133] width 92 height 12
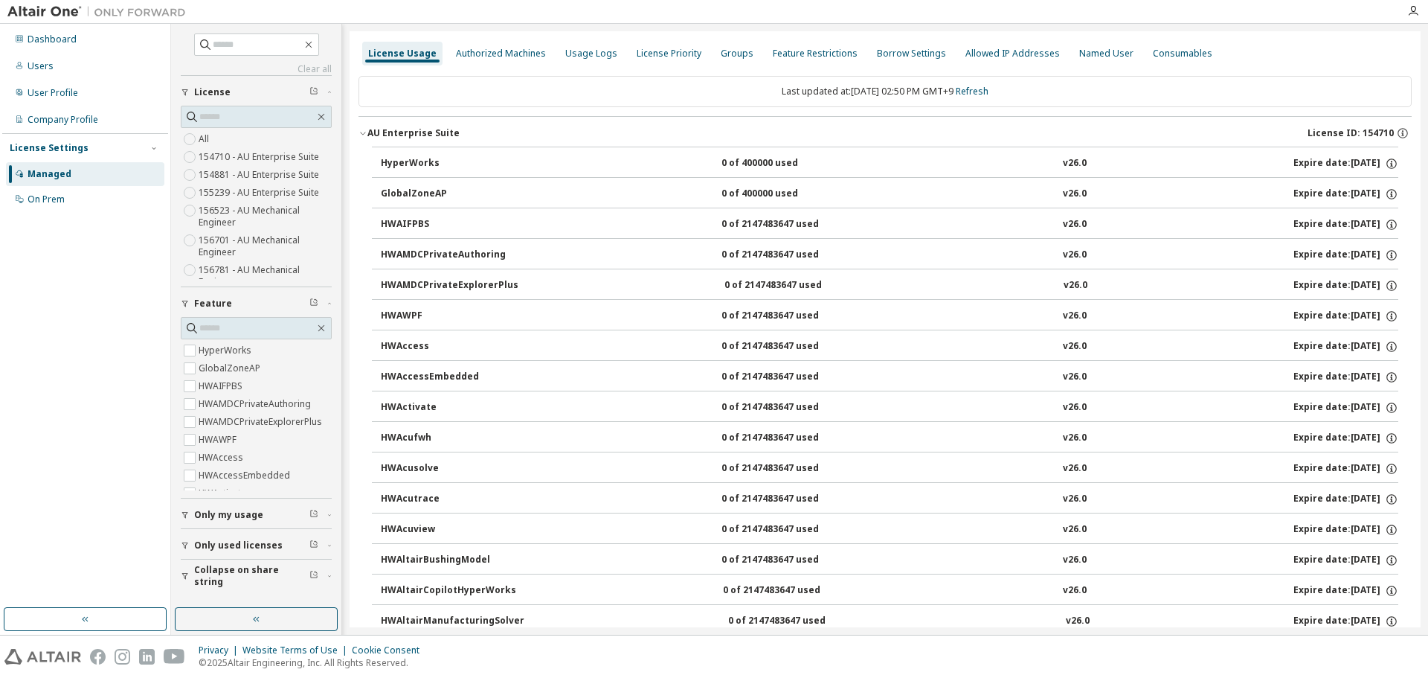
click at [360, 135] on icon "button" at bounding box center [362, 133] width 9 height 9
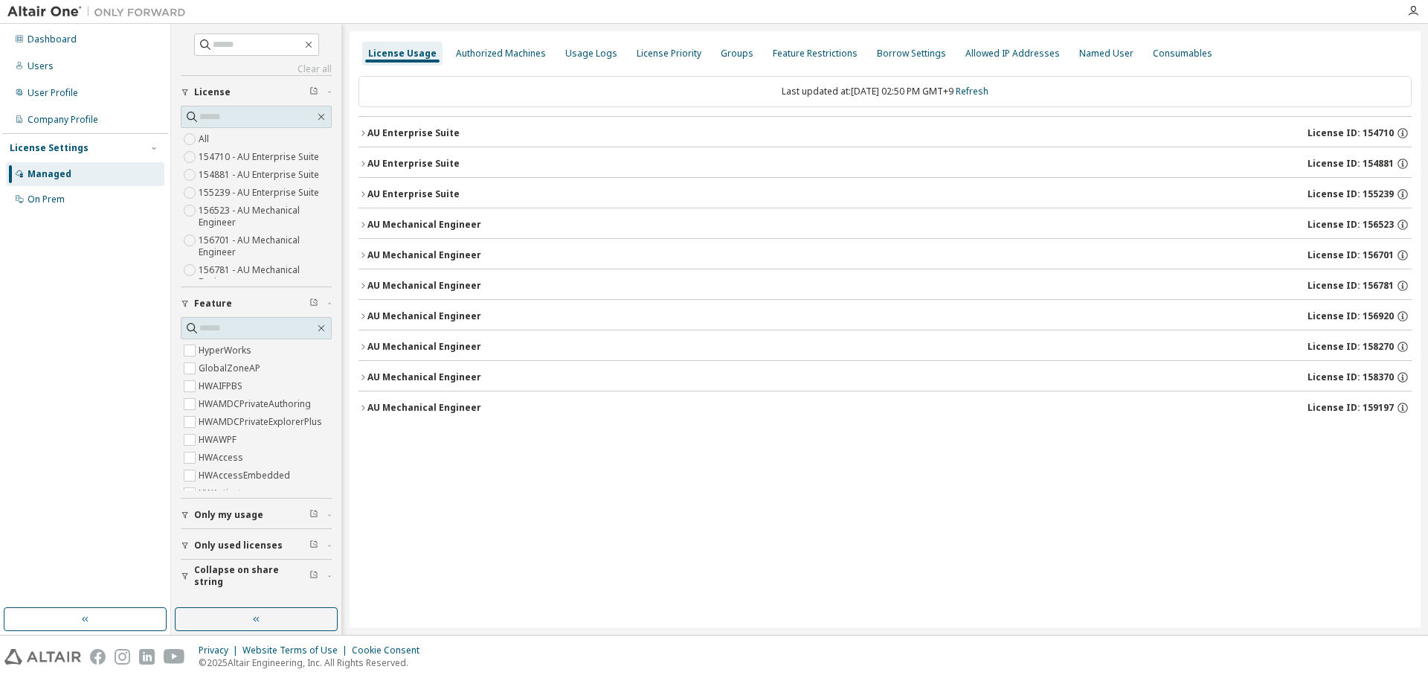
click at [373, 167] on div "AU Enterprise Suite" at bounding box center [413, 164] width 92 height 12
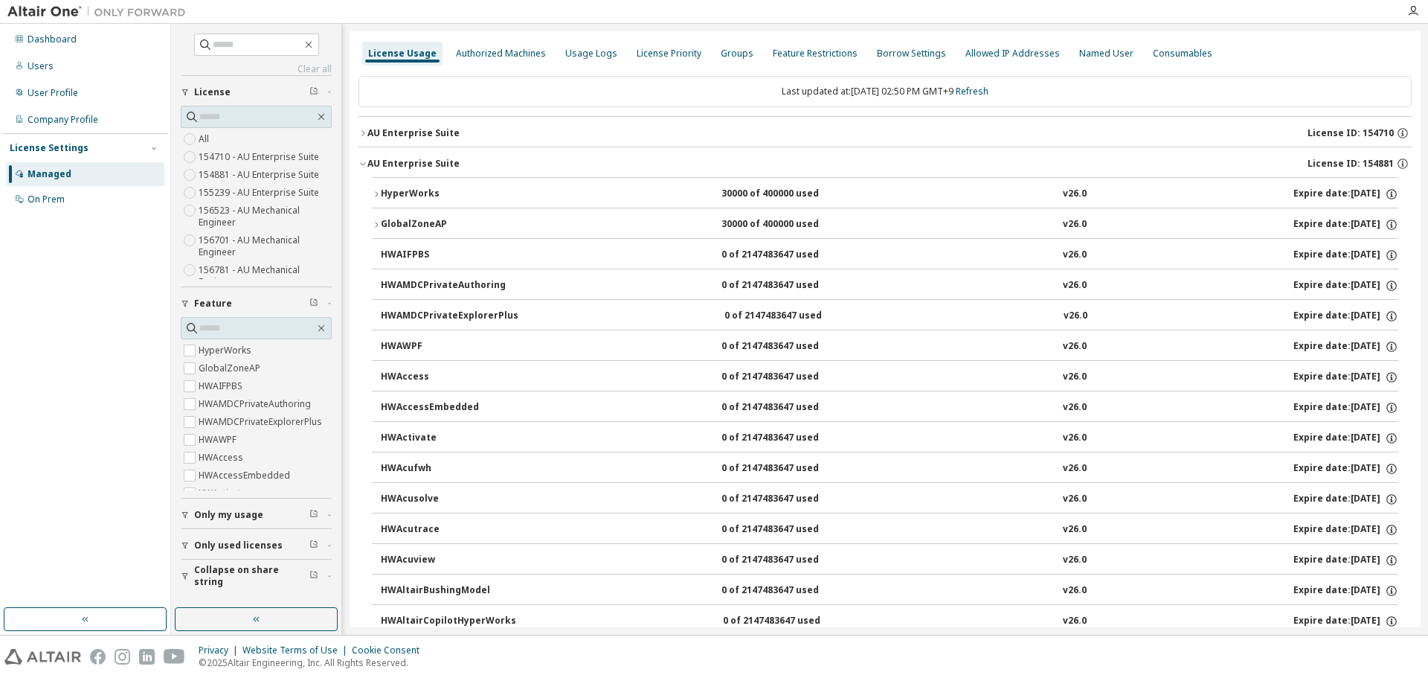
click at [376, 162] on div "AU Enterprise Suite" at bounding box center [413, 164] width 92 height 12
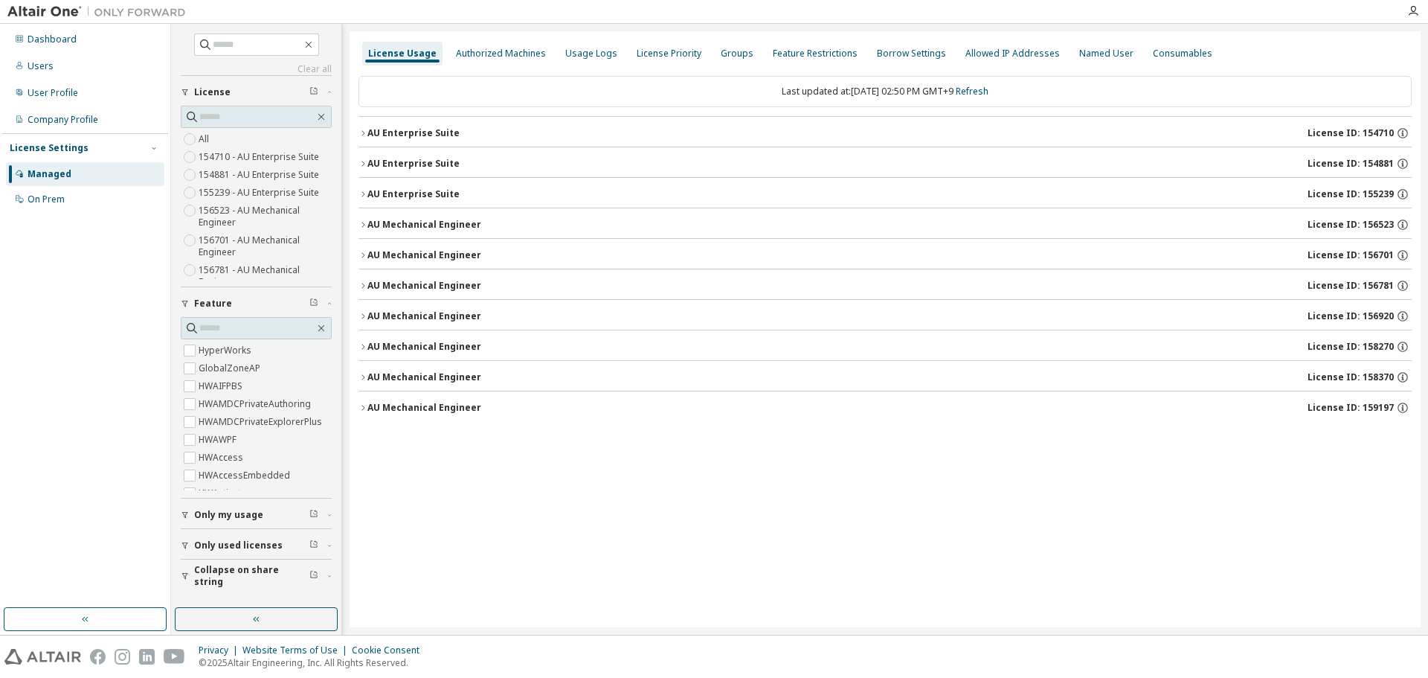
click at [393, 316] on div "AU Mechanical Engineer" at bounding box center [424, 316] width 114 height 12
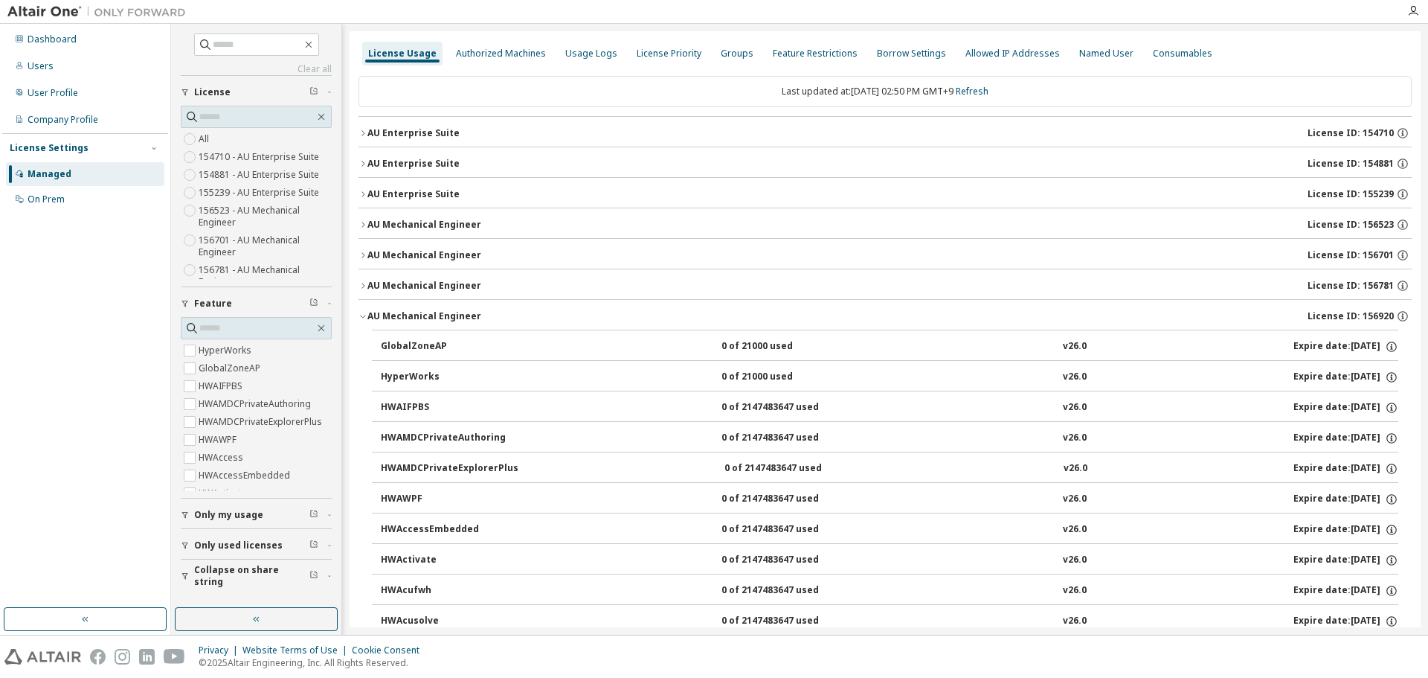
click at [417, 308] on button "AU Mechanical Engineer License ID: 156920" at bounding box center [884, 316] width 1053 height 33
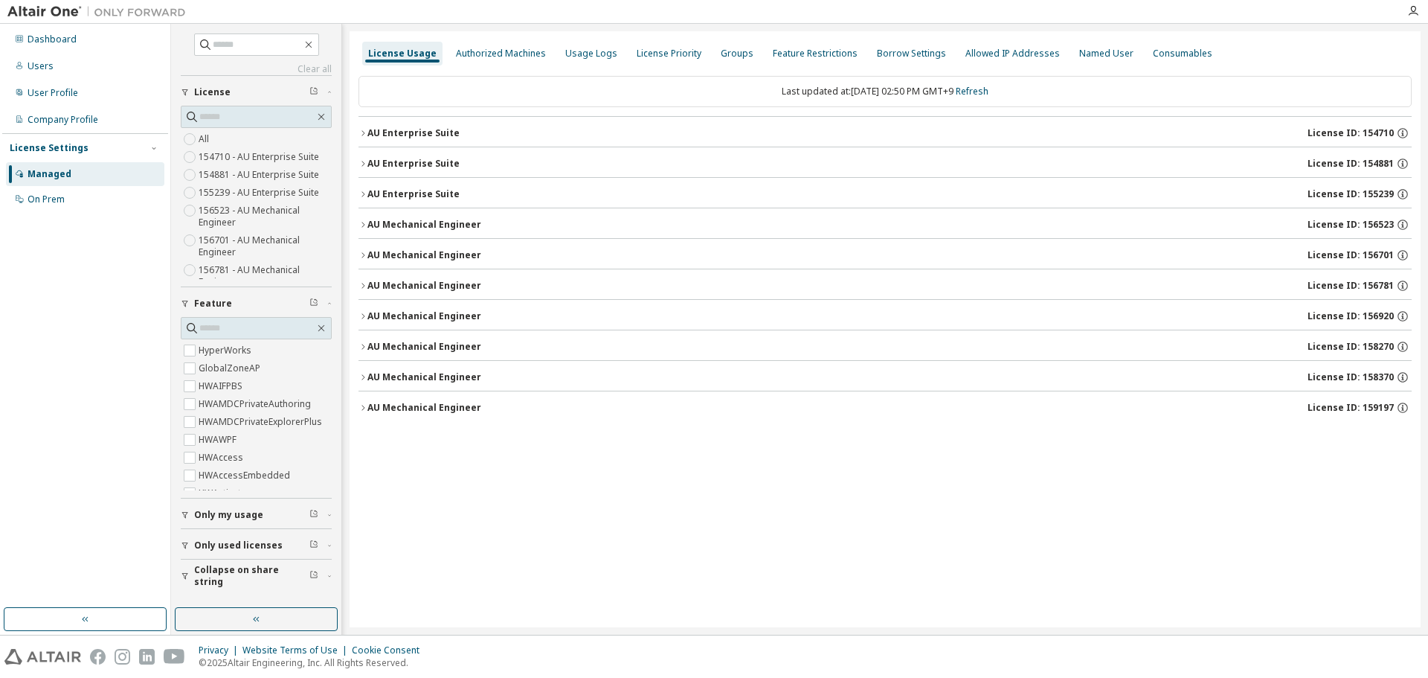
click at [414, 341] on div "AU Mechanical Engineer" at bounding box center [424, 347] width 114 height 12
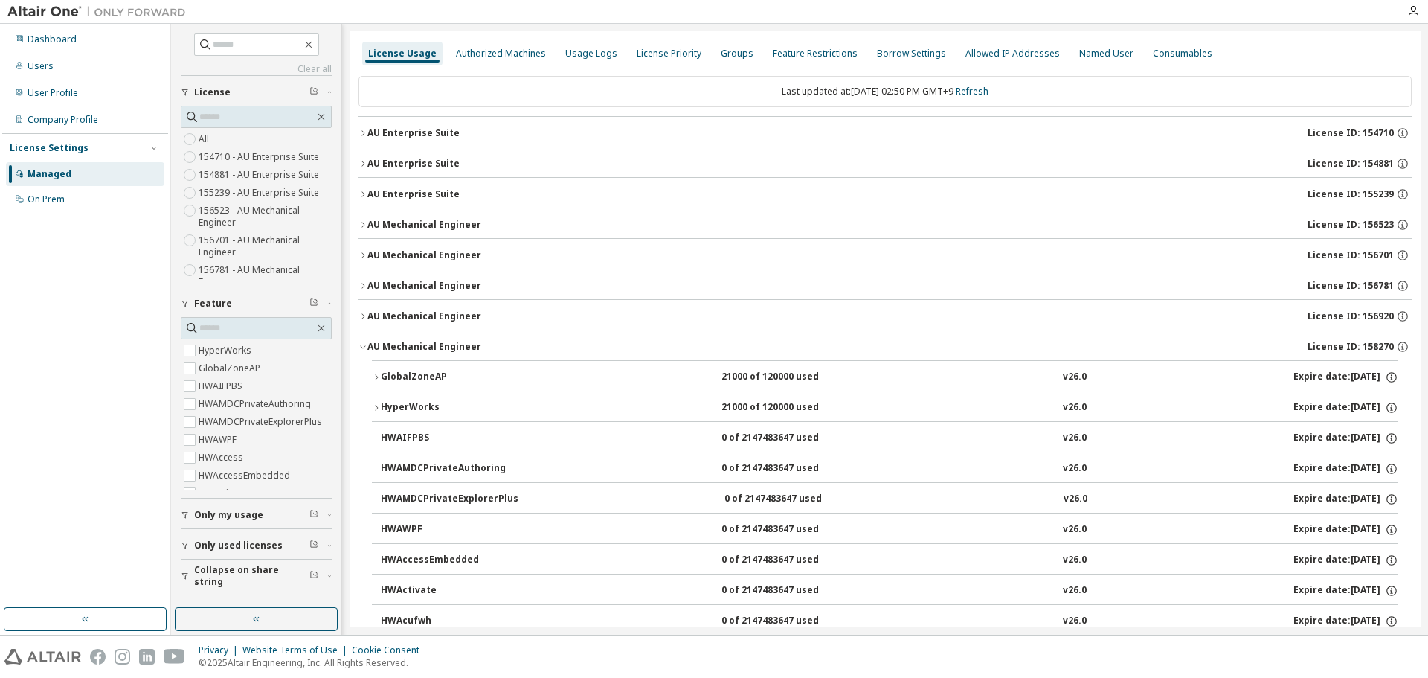
click at [447, 346] on div "AU Mechanical Engineer" at bounding box center [424, 347] width 114 height 12
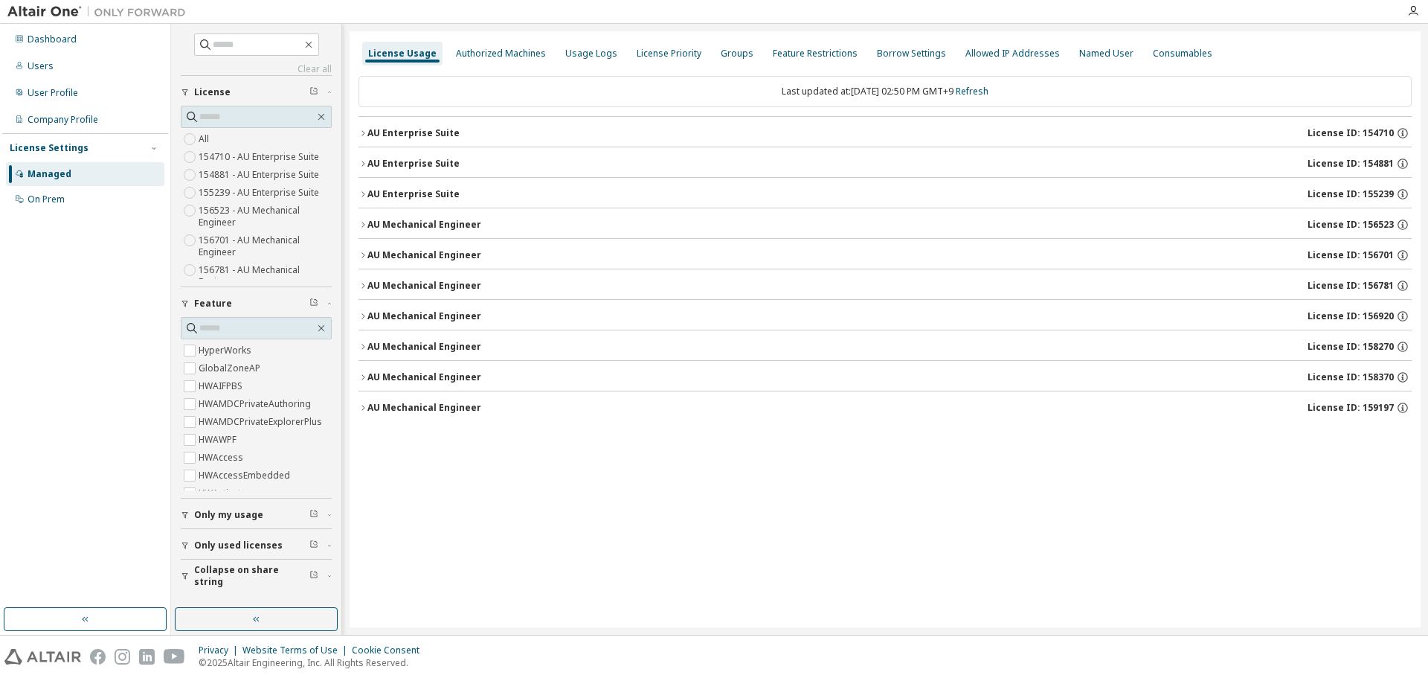
click at [428, 373] on div "AU Mechanical Engineer" at bounding box center [424, 377] width 114 height 12
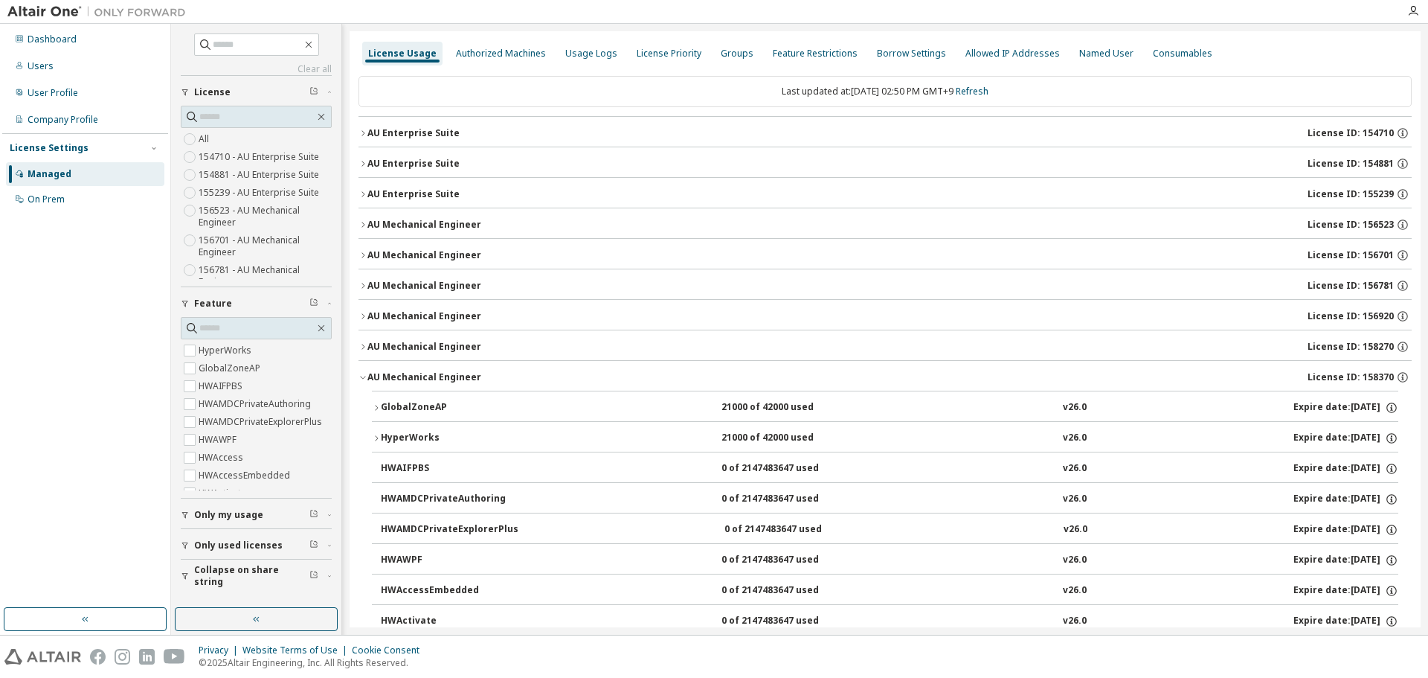
click at [438, 371] on div "AU Mechanical Engineer" at bounding box center [424, 377] width 114 height 12
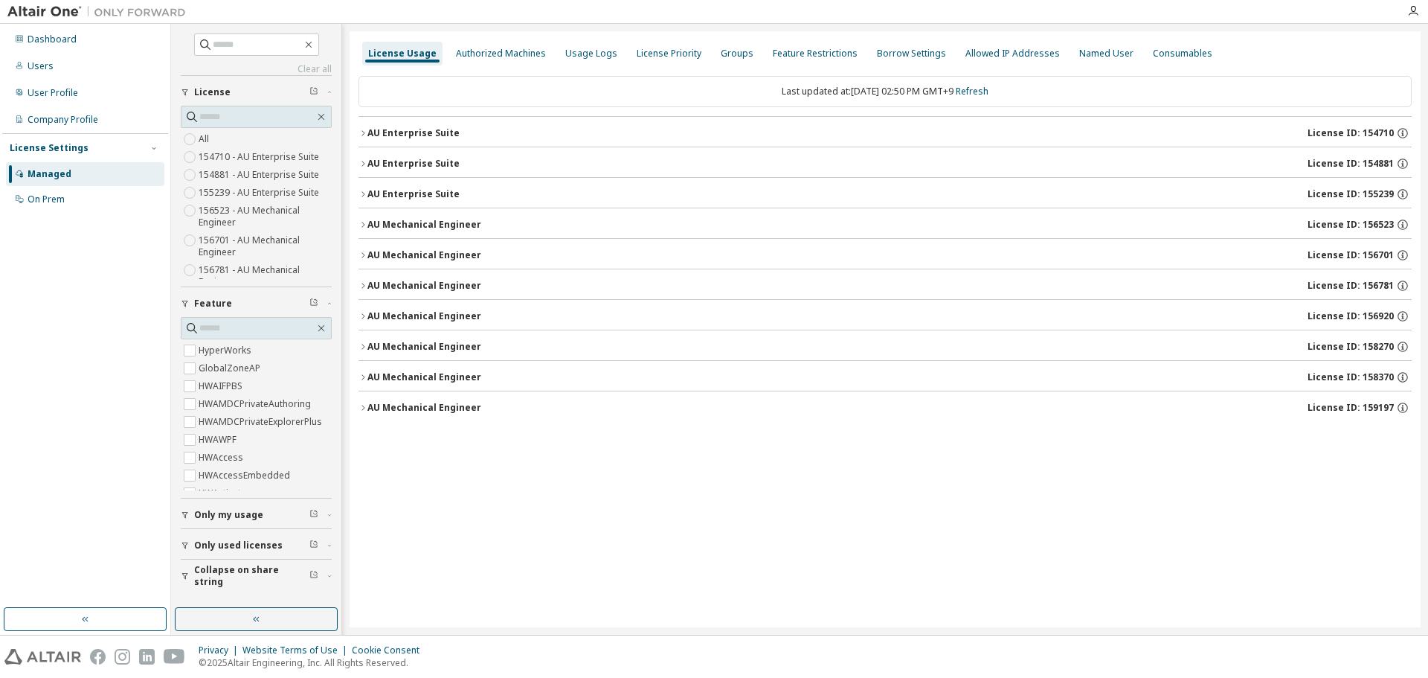
click at [444, 347] on div "AU Mechanical Engineer" at bounding box center [424, 347] width 114 height 12
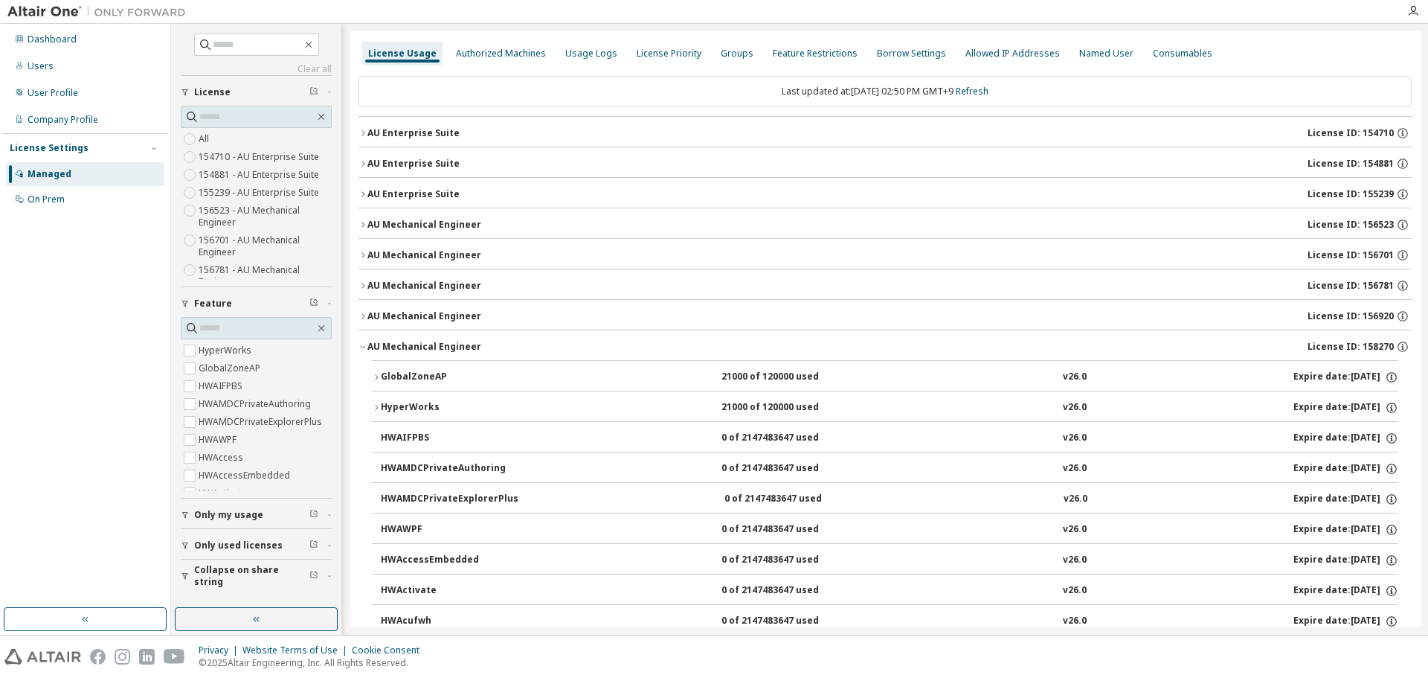
click at [444, 346] on div "AU Mechanical Engineer" at bounding box center [424, 347] width 114 height 12
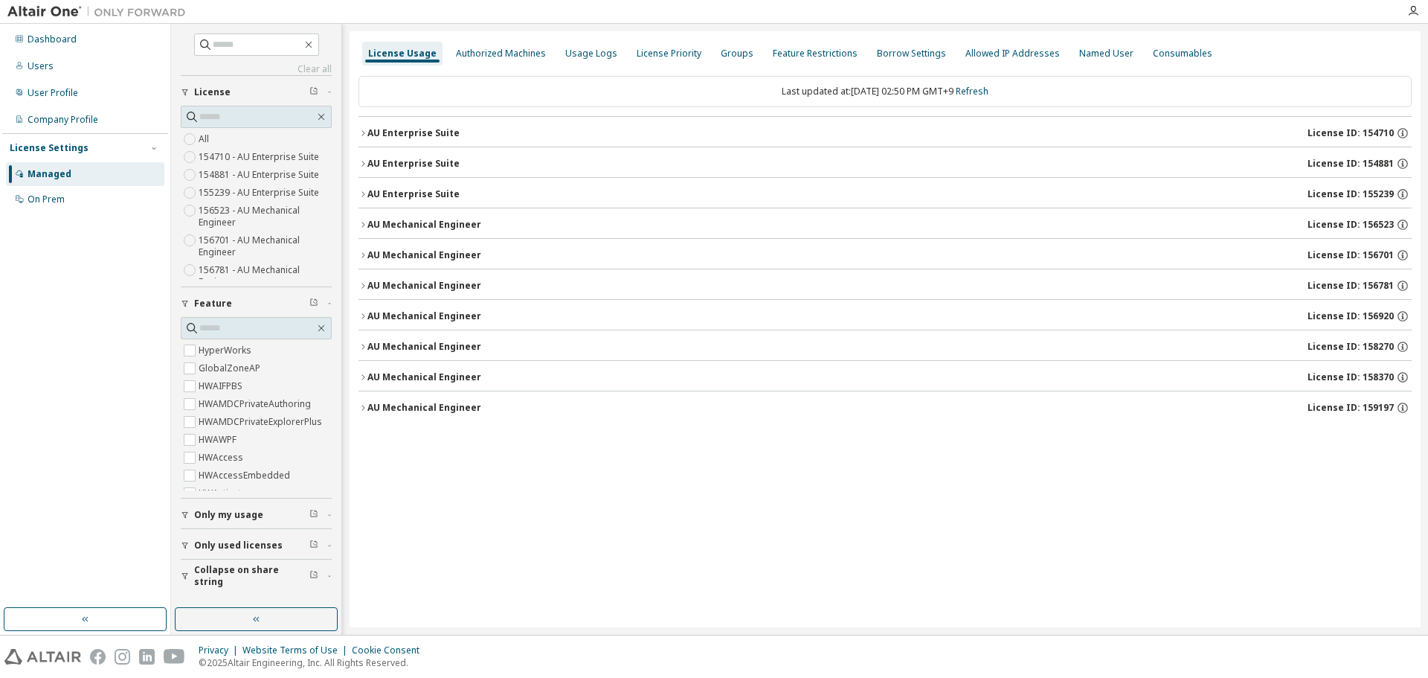
click at [444, 405] on div "AU Mechanical Engineer" at bounding box center [424, 408] width 114 height 12
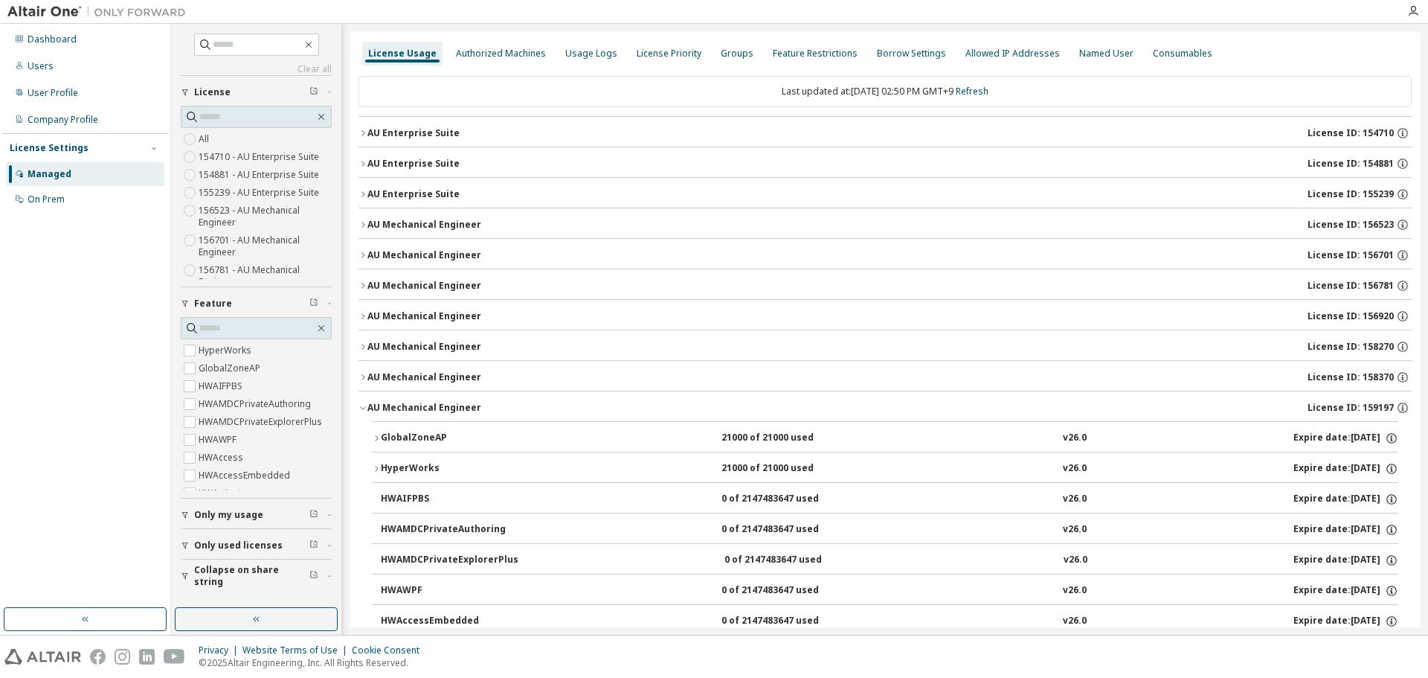
click at [444, 405] on div "AU Mechanical Engineer" at bounding box center [424, 408] width 114 height 12
